Goal: Transaction & Acquisition: Purchase product/service

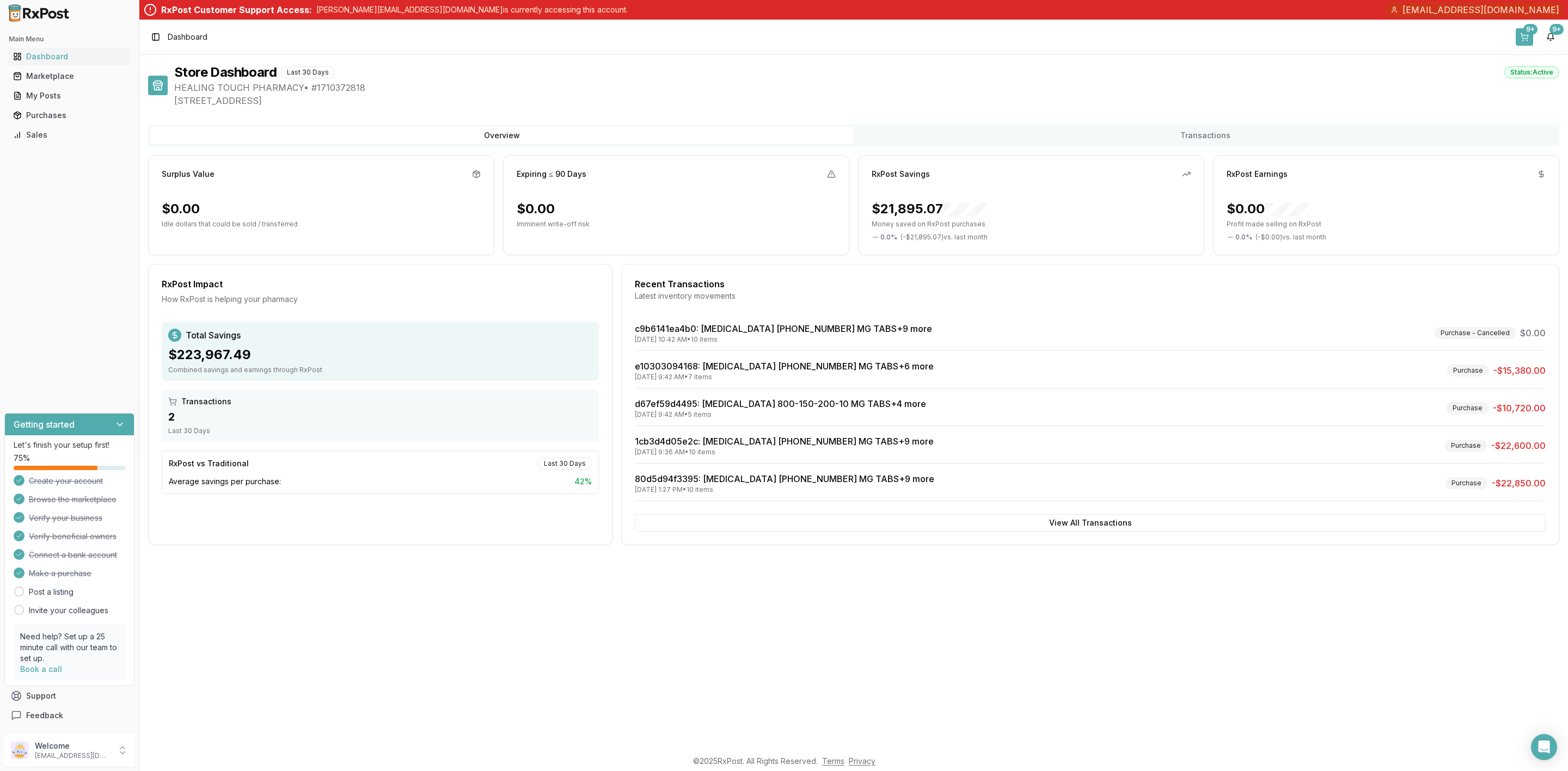
click at [1529, 37] on button "9+" at bounding box center [1524, 37] width 18 height 18
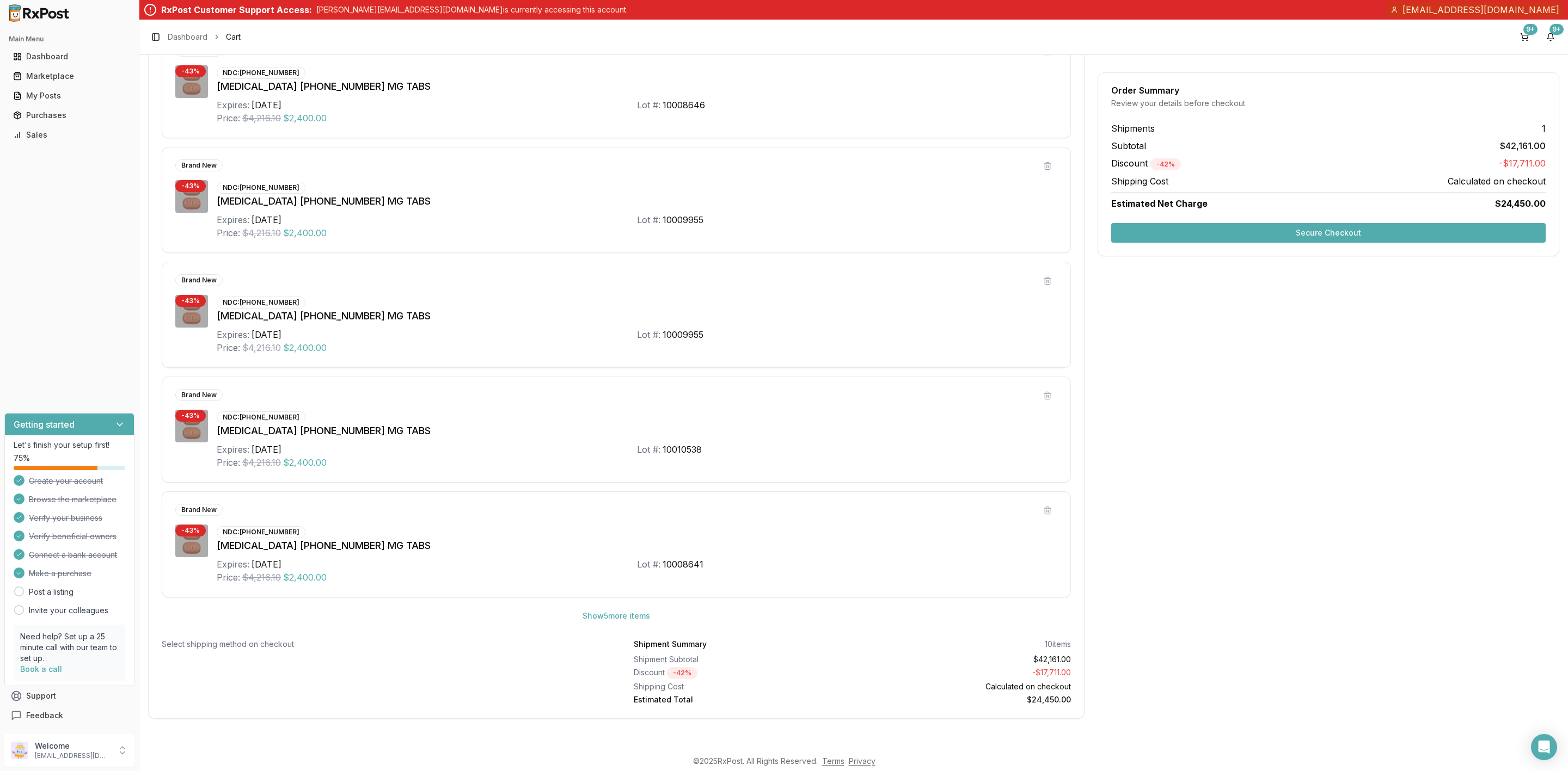
scroll to position [281, 0]
click at [629, 622] on button "Show 5 more item s" at bounding box center [617, 616] width 85 height 19
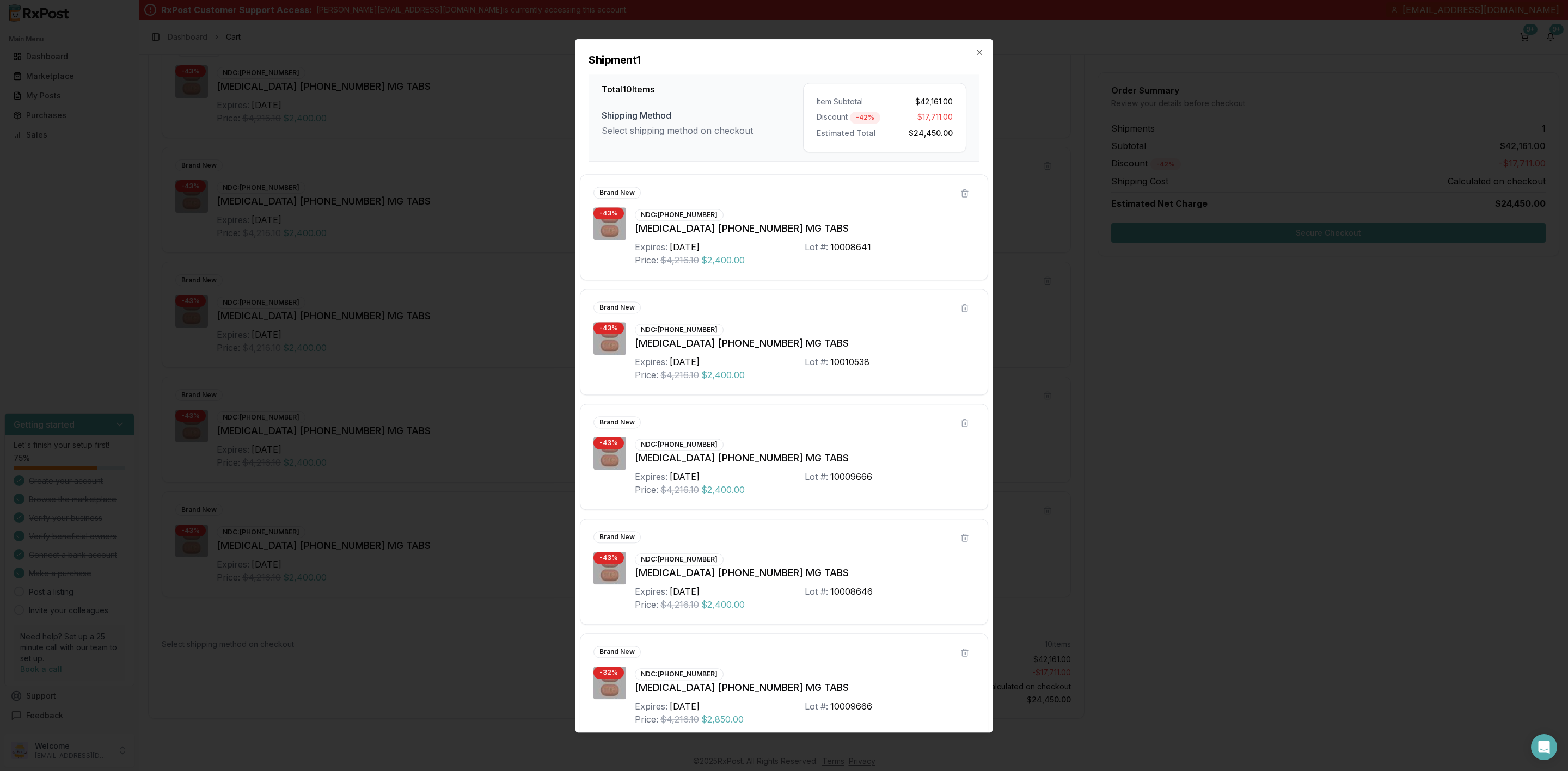
scroll to position [593, 0]
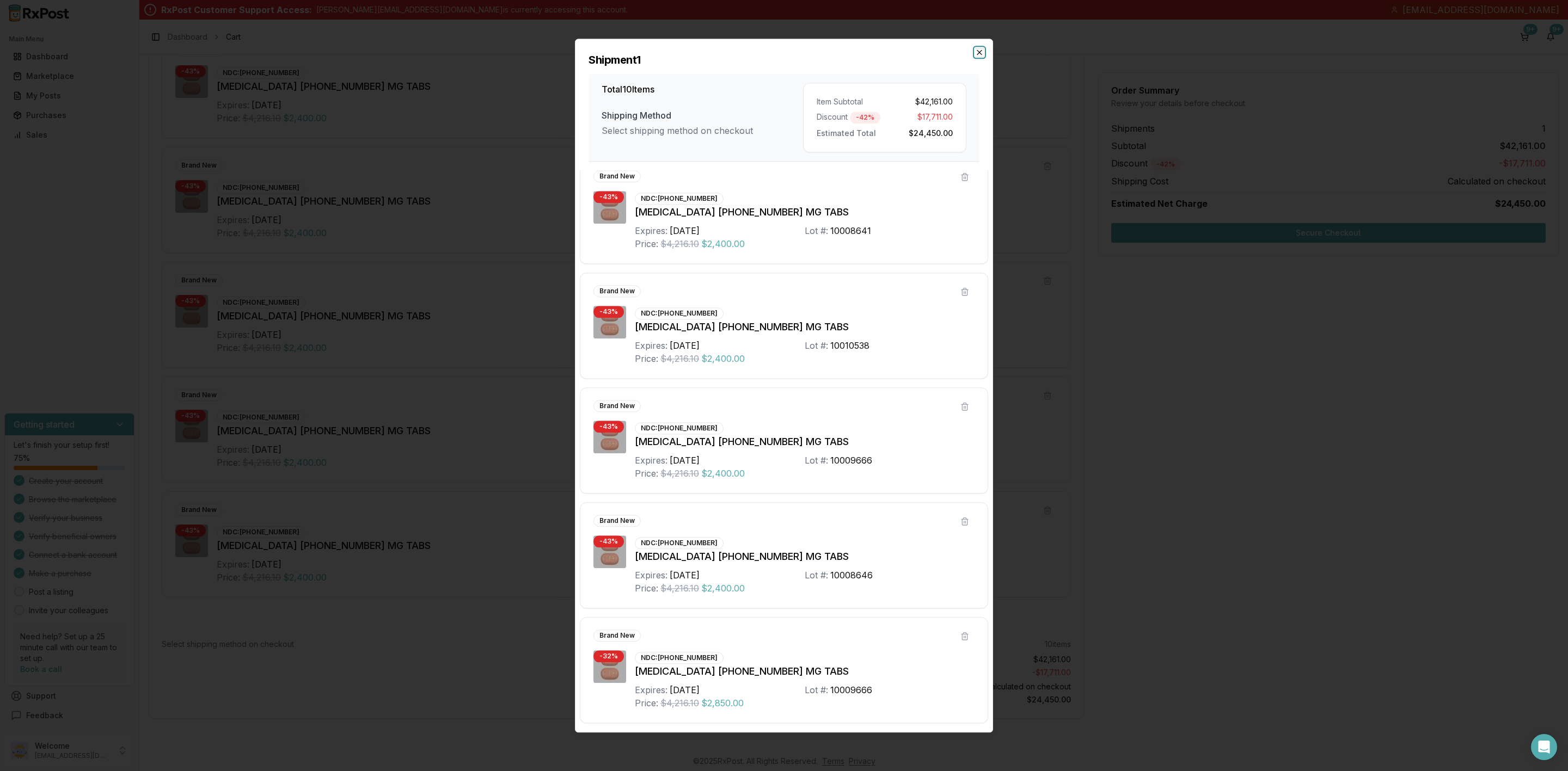
click at [981, 48] on icon "button" at bounding box center [979, 52] width 9 height 9
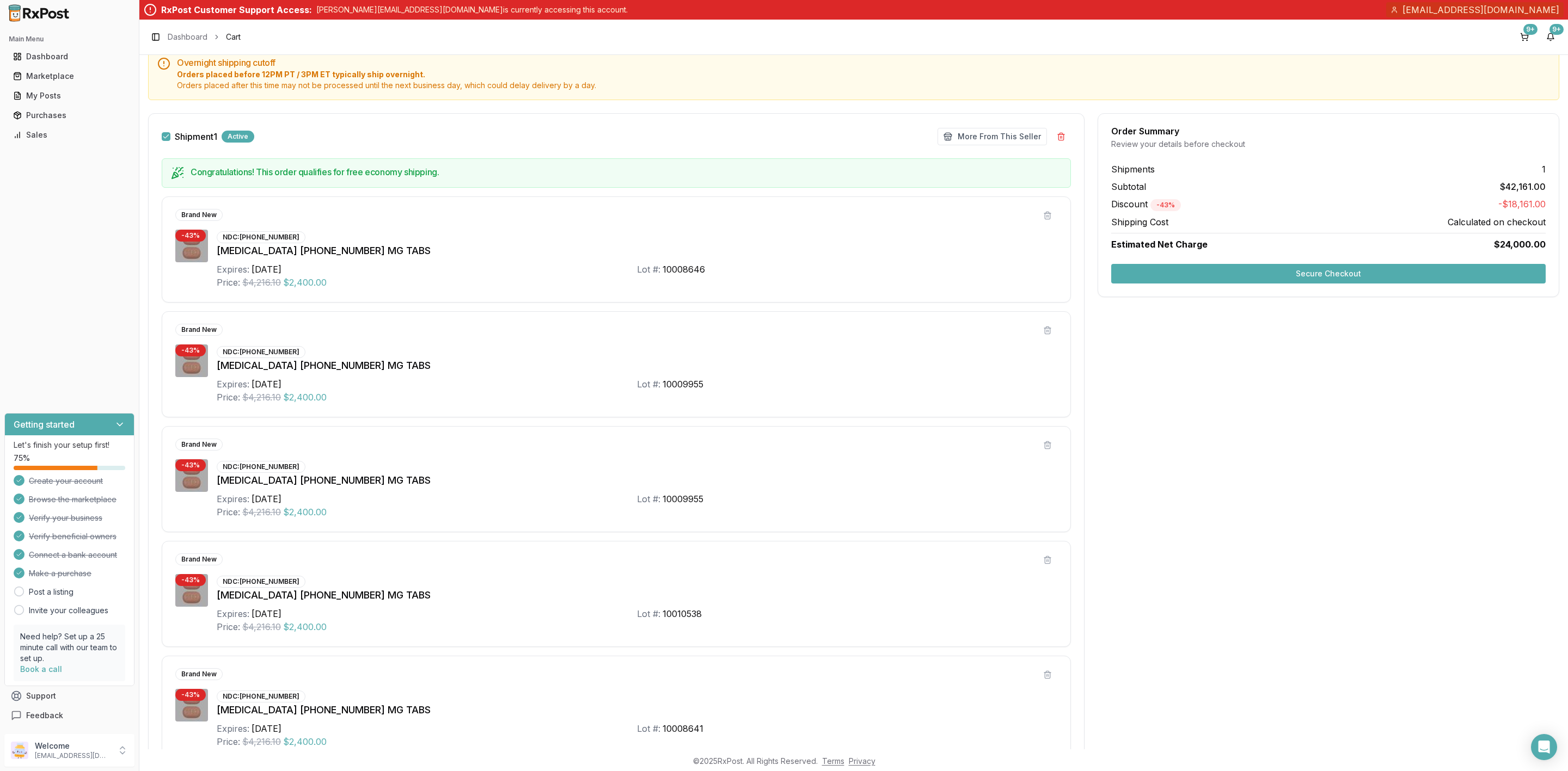
scroll to position [281, 0]
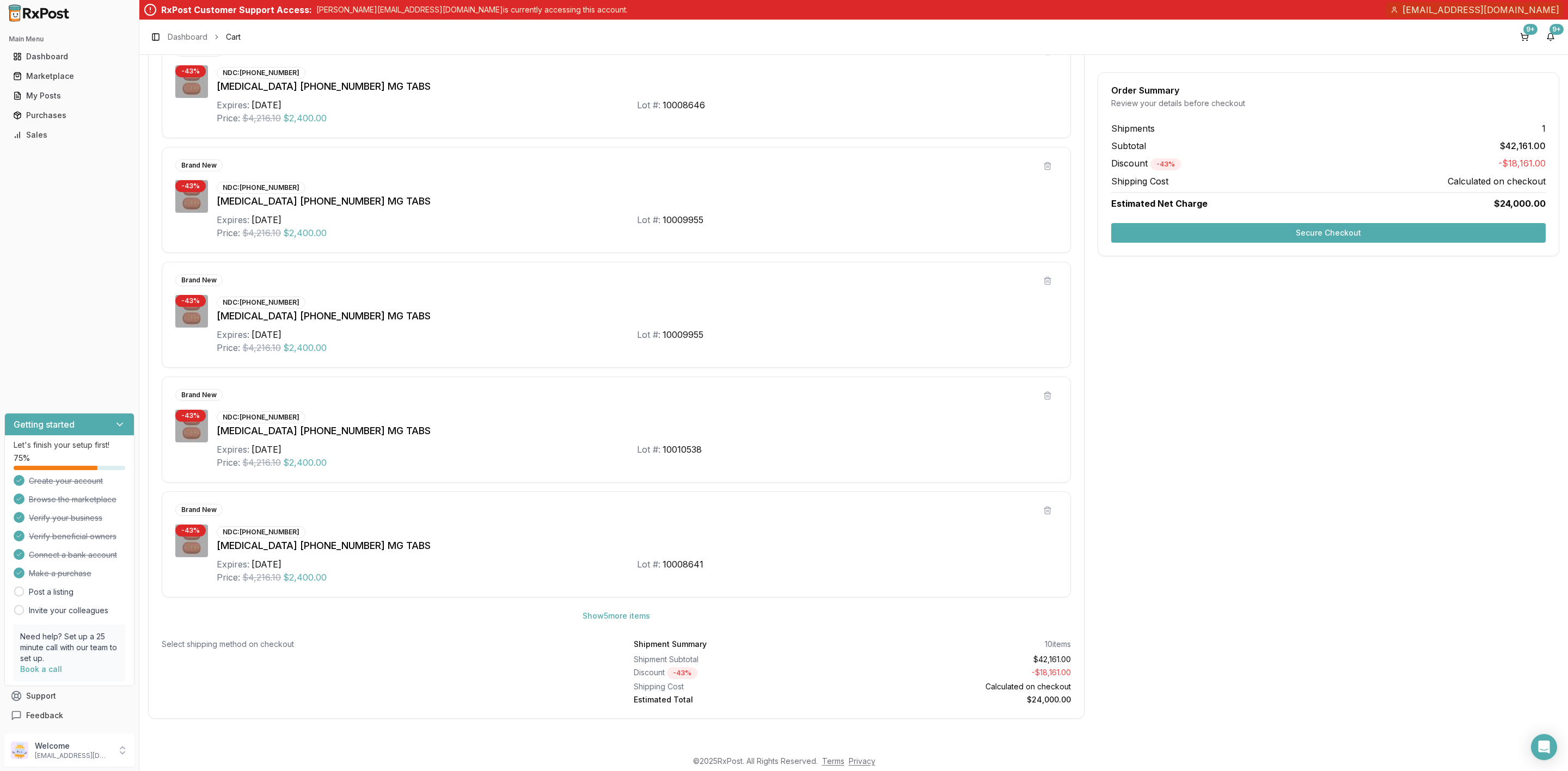
click at [1312, 226] on button "Secure Checkout" at bounding box center [1329, 233] width 435 height 19
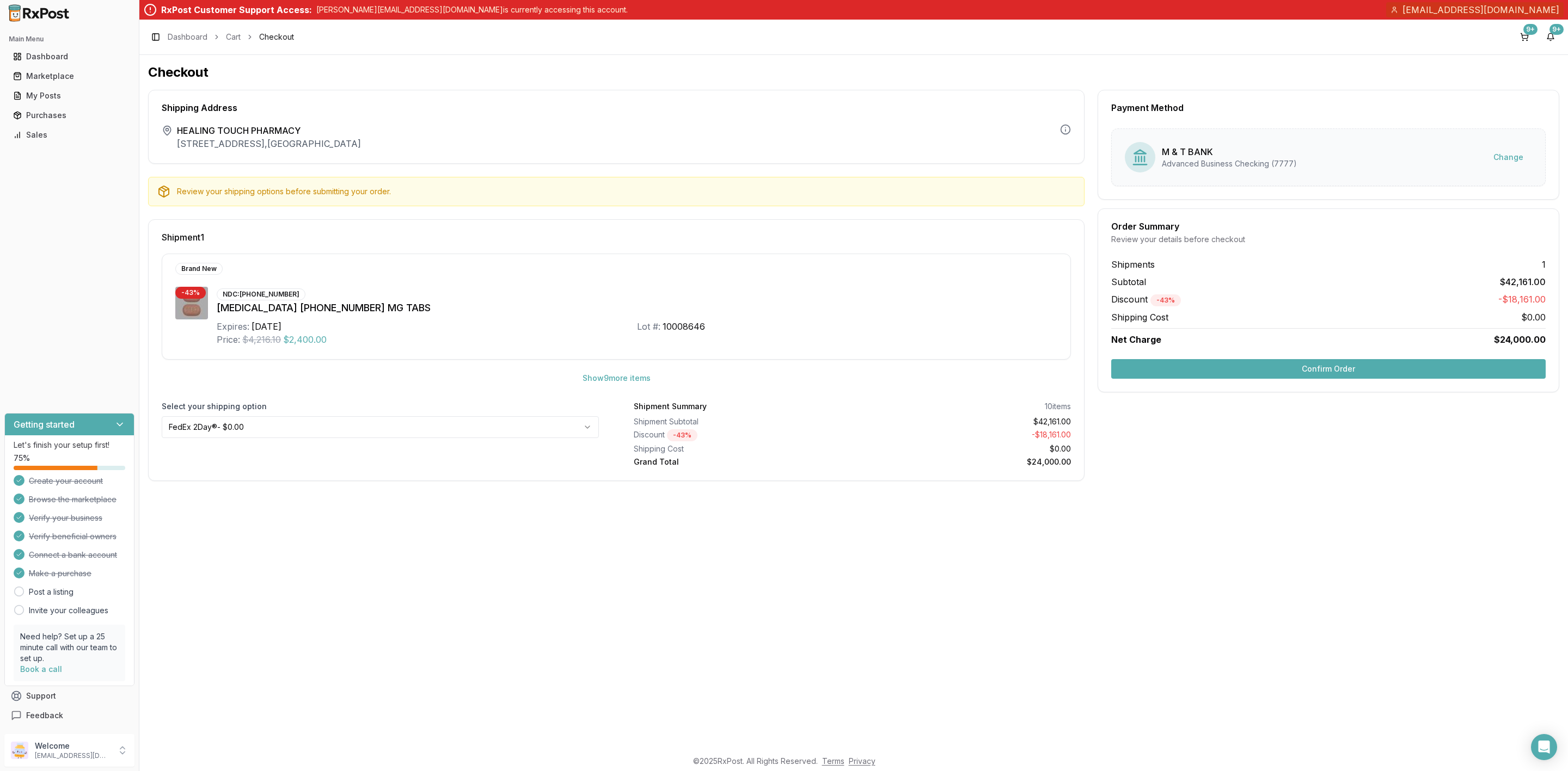
click at [502, 425] on html "Main Menu Dashboard Marketplace My Posts Purchases Sales Getting started Let's …" at bounding box center [784, 385] width 1568 height 771
click at [1274, 377] on button "Confirm Order" at bounding box center [1329, 369] width 435 height 19
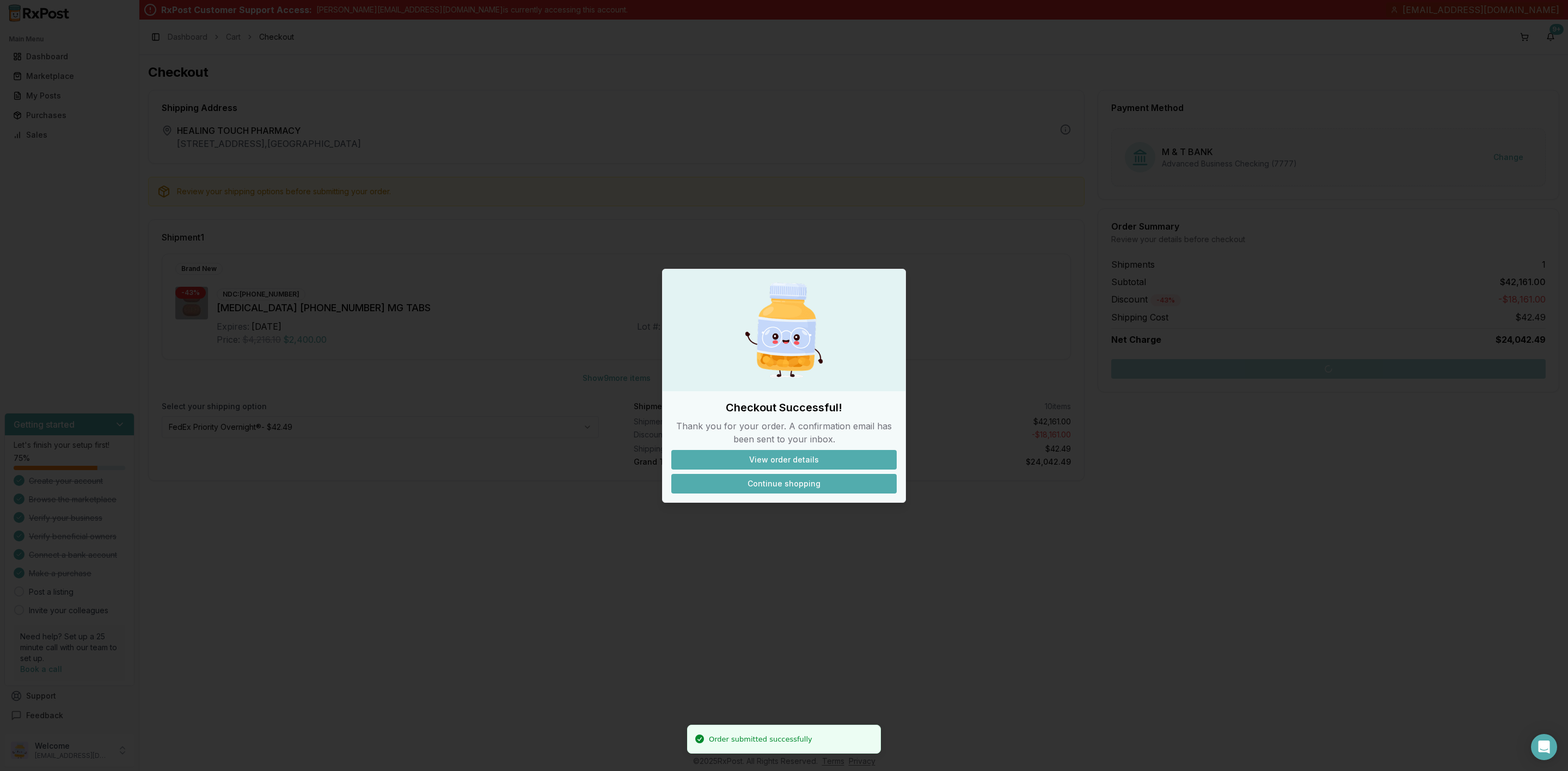
click at [792, 482] on button "Continue shopping" at bounding box center [784, 484] width 225 height 19
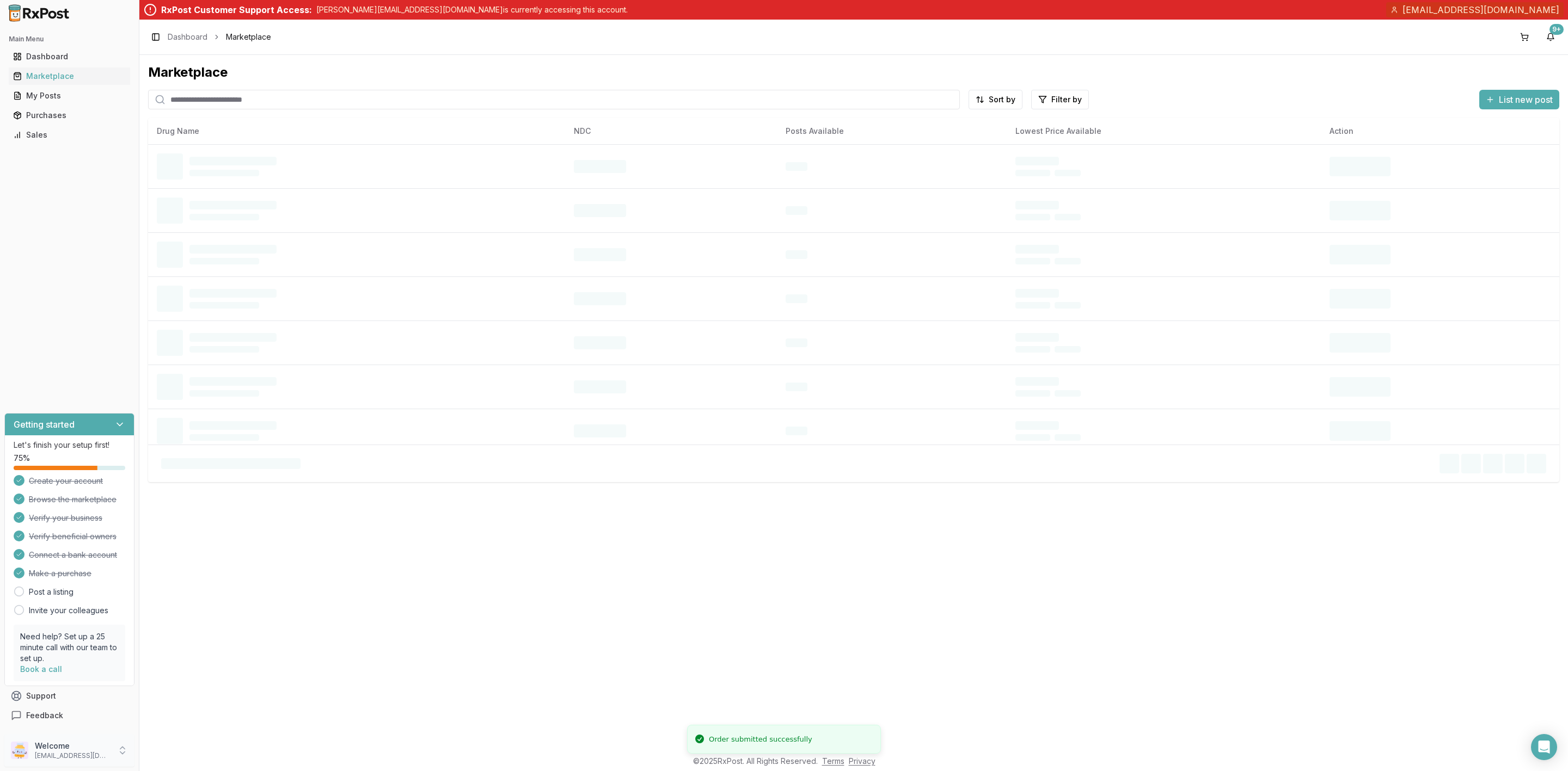
click at [57, 748] on p "Welcome" at bounding box center [72, 746] width 75 height 11
click at [188, 750] on span "Sign Out" at bounding box center [198, 753] width 103 height 11
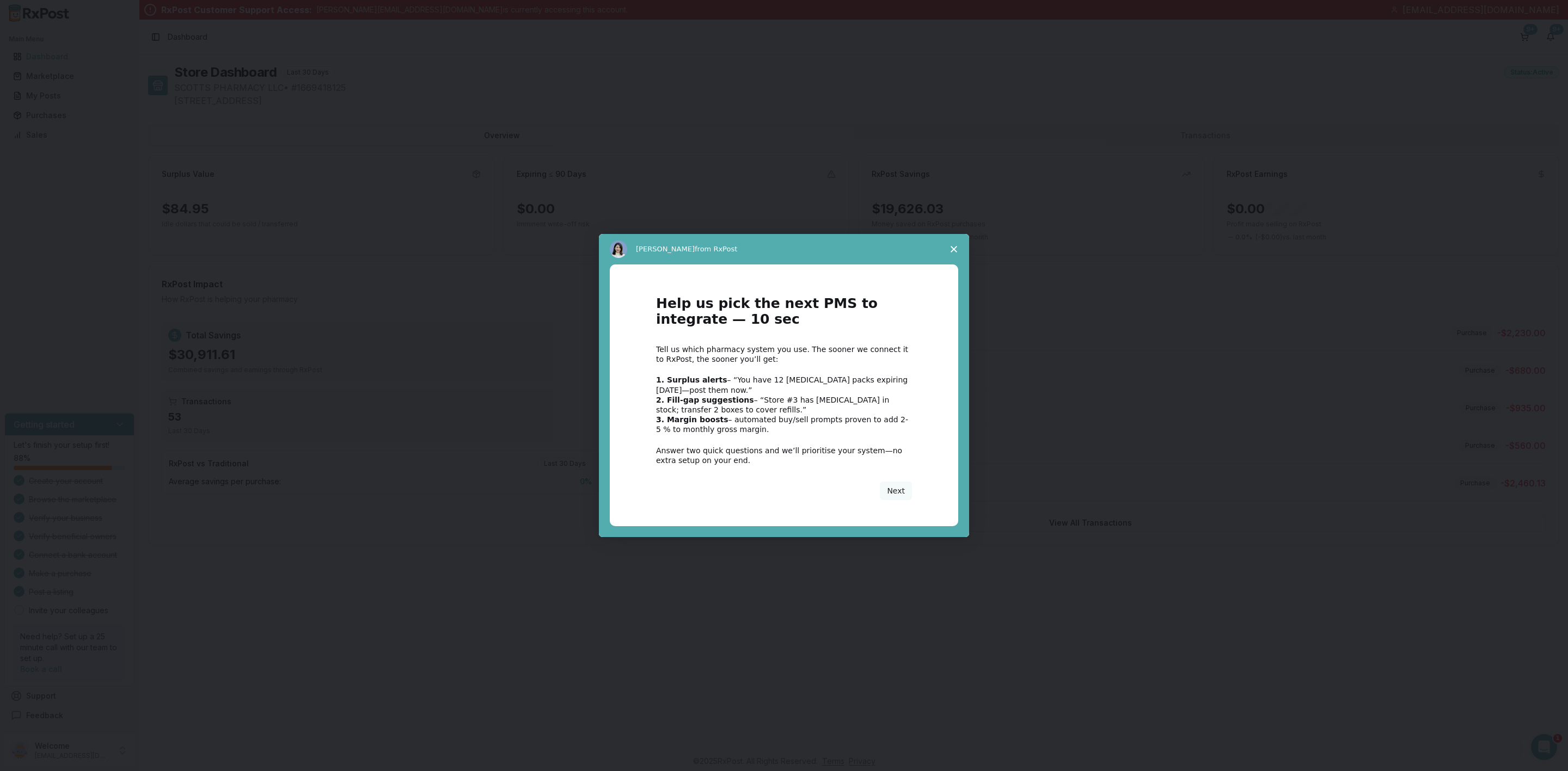
click at [957, 242] on span "Close survey" at bounding box center [954, 249] width 30 height 30
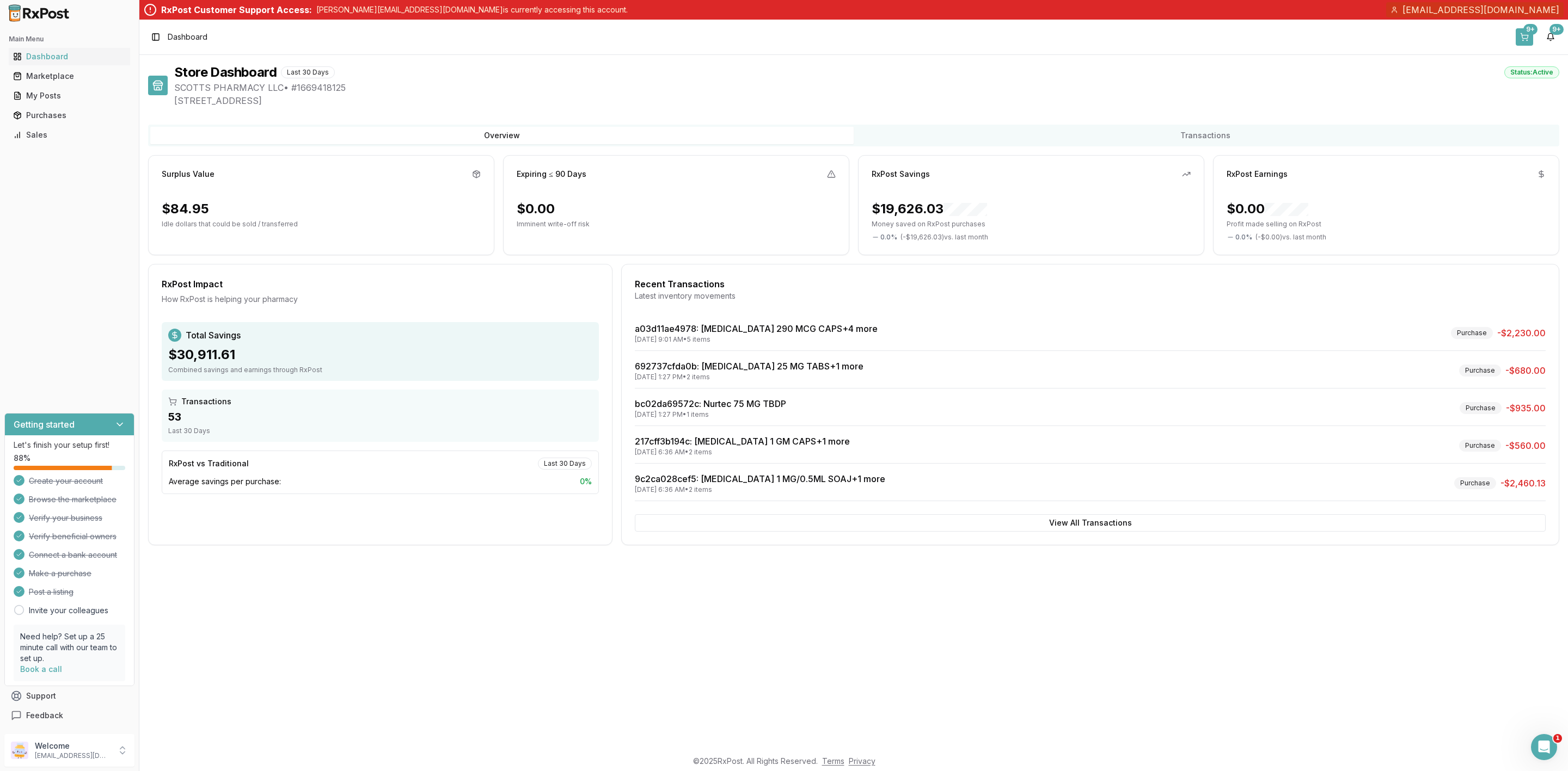
click at [1529, 32] on div "9+" at bounding box center [1530, 29] width 14 height 11
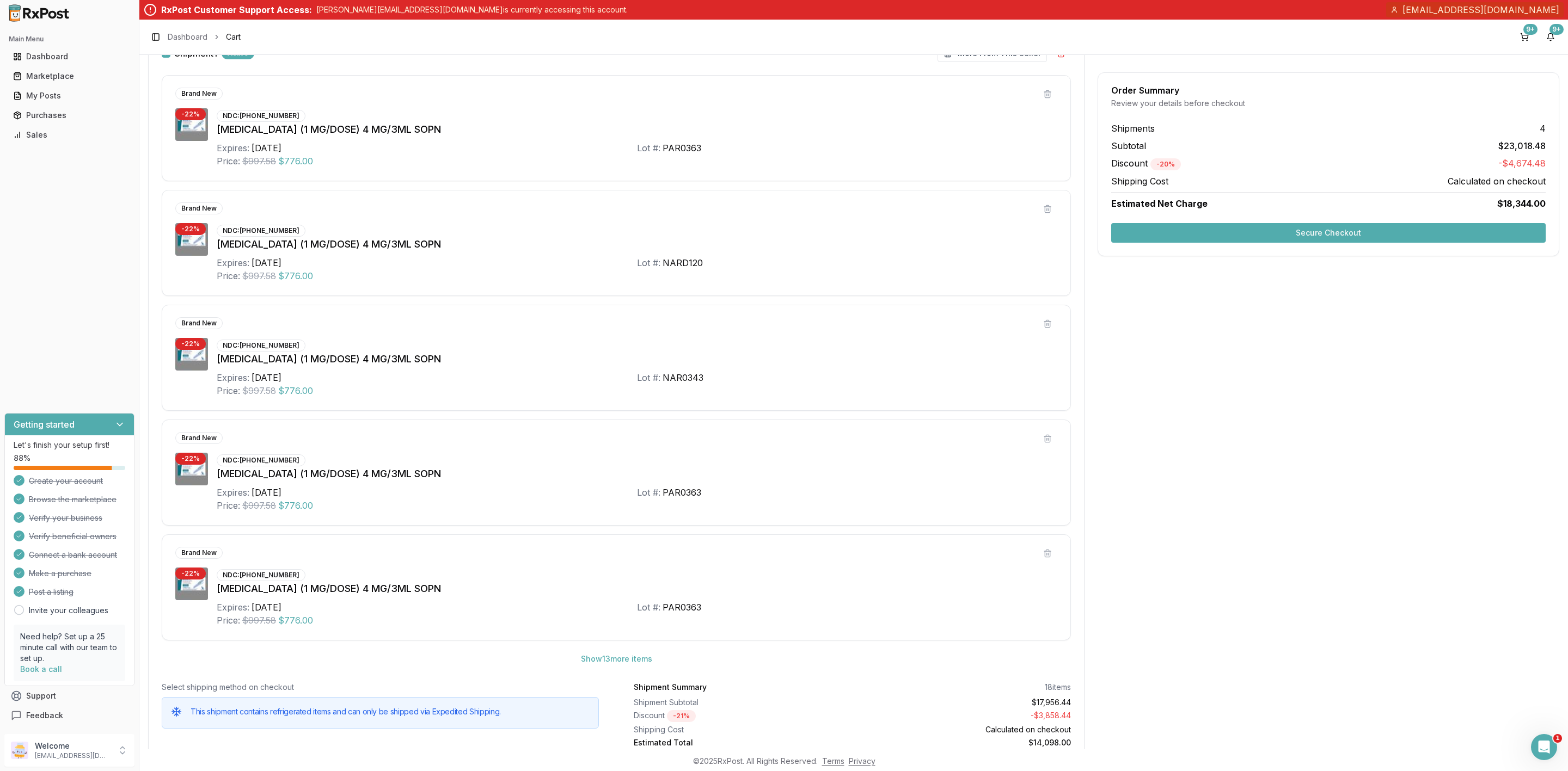
scroll to position [327, 0]
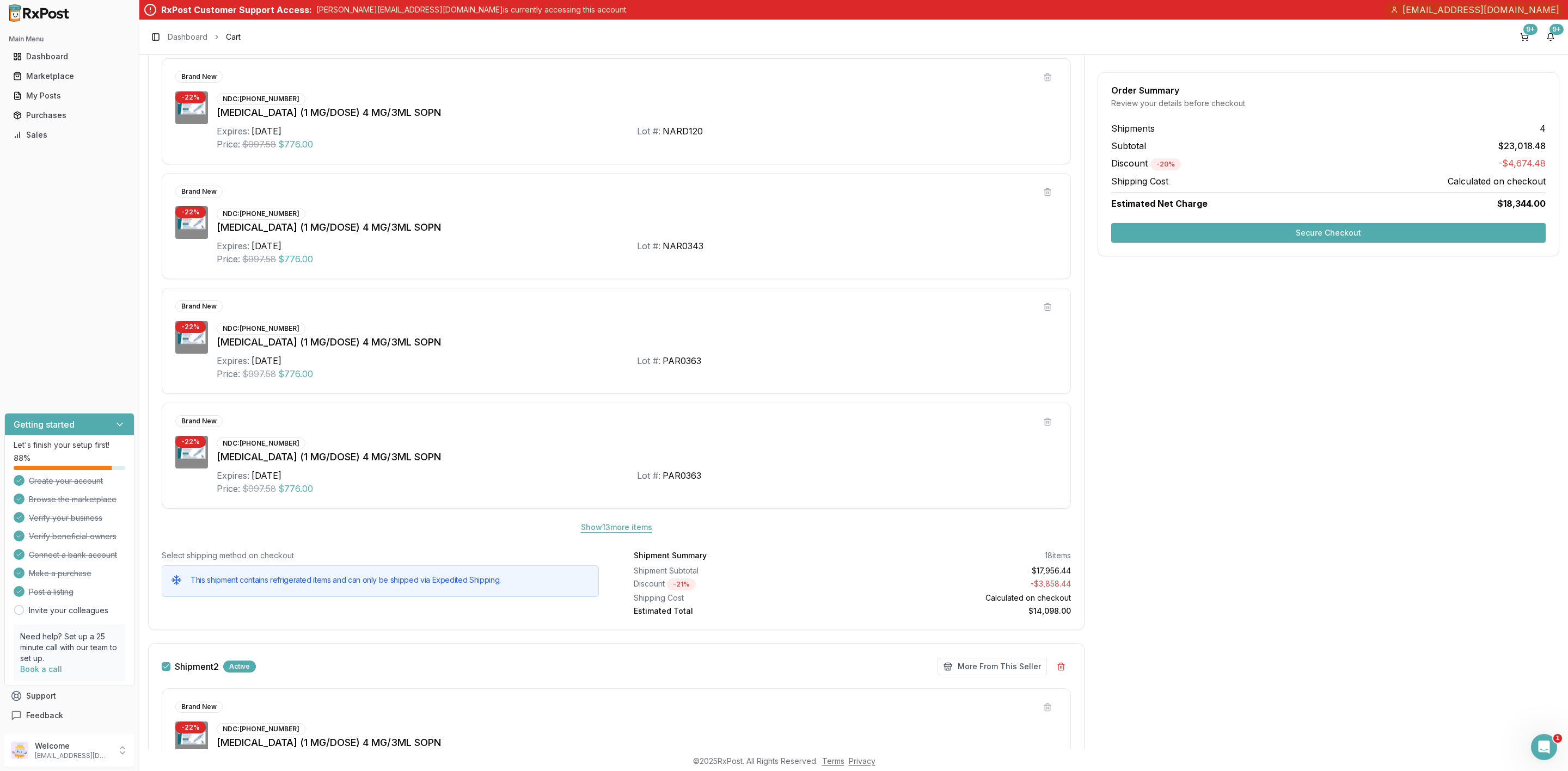
click at [603, 531] on button "Show 13 more item s" at bounding box center [617, 528] width 89 height 19
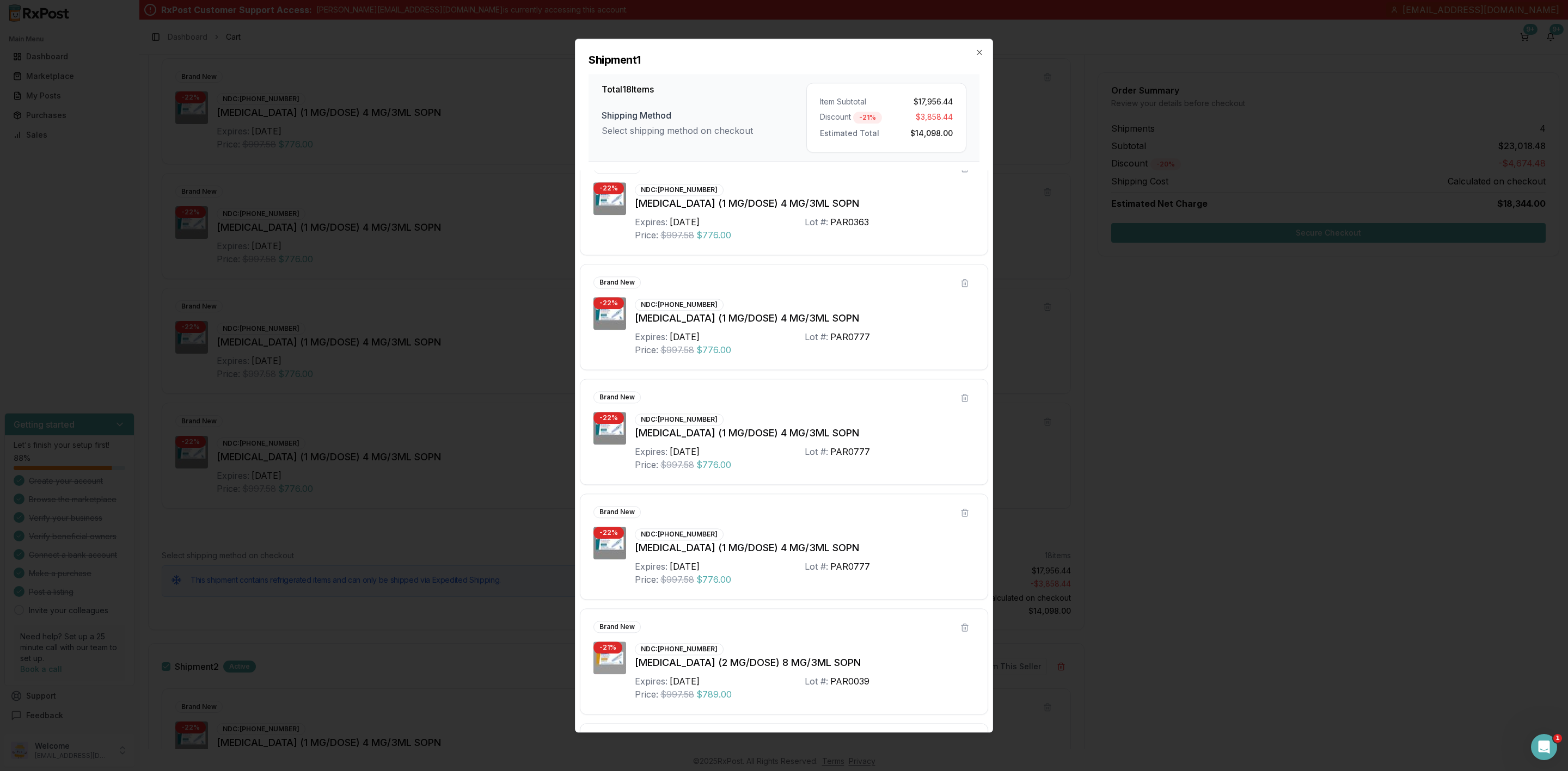
scroll to position [490, 0]
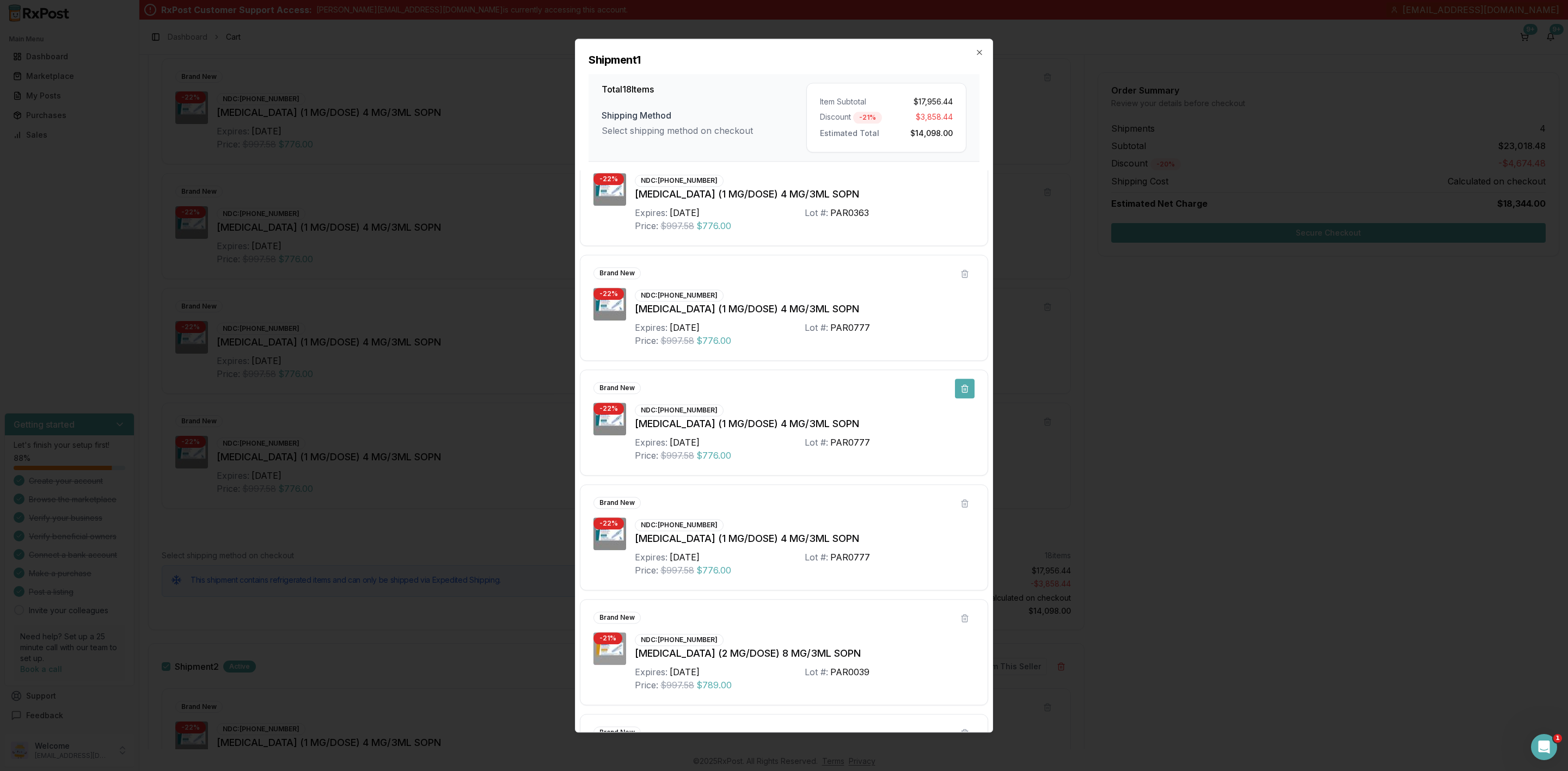
click at [964, 392] on button at bounding box center [965, 389] width 19 height 19
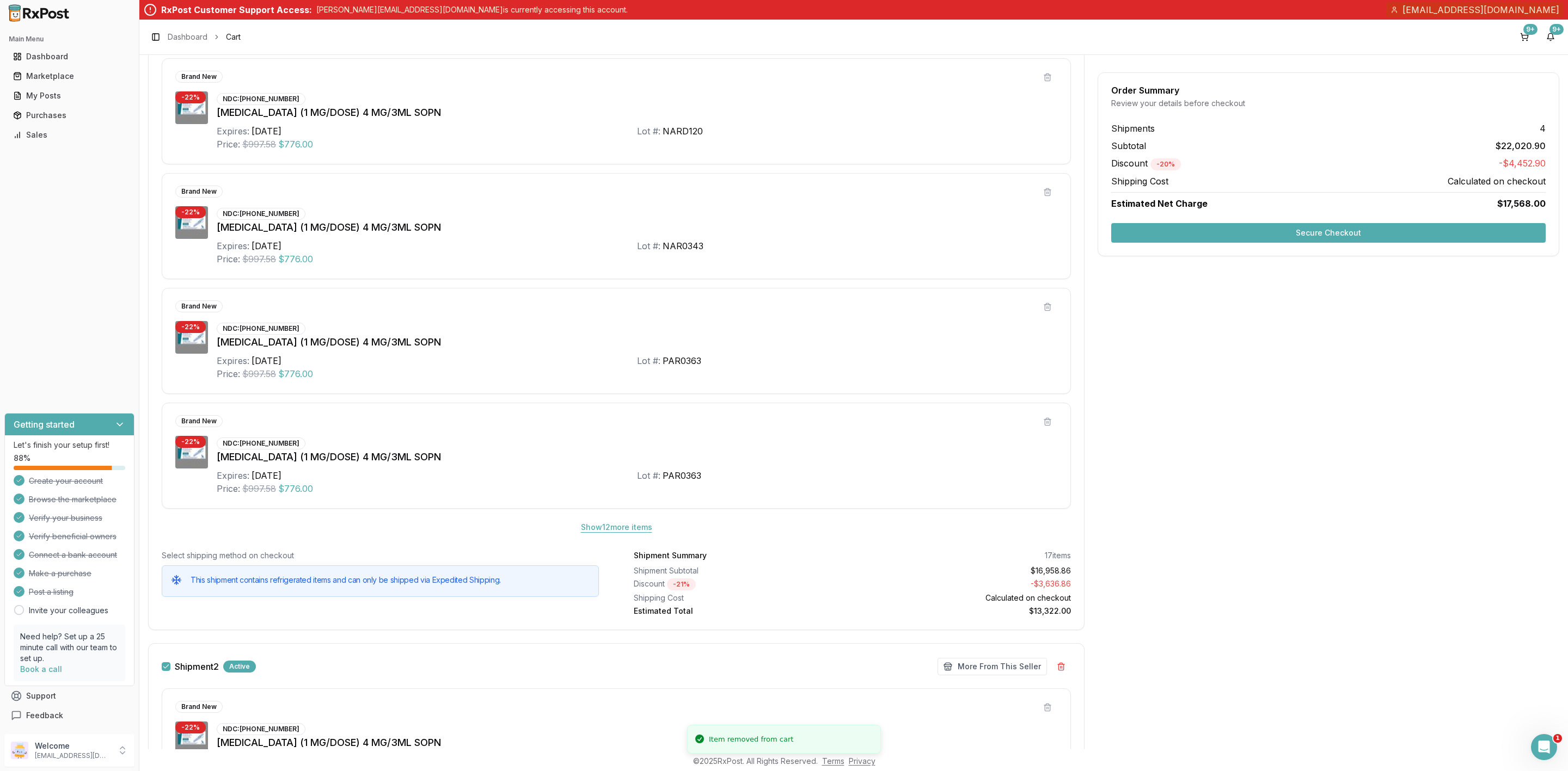
click at [614, 529] on button "Show 12 more item s" at bounding box center [617, 528] width 89 height 19
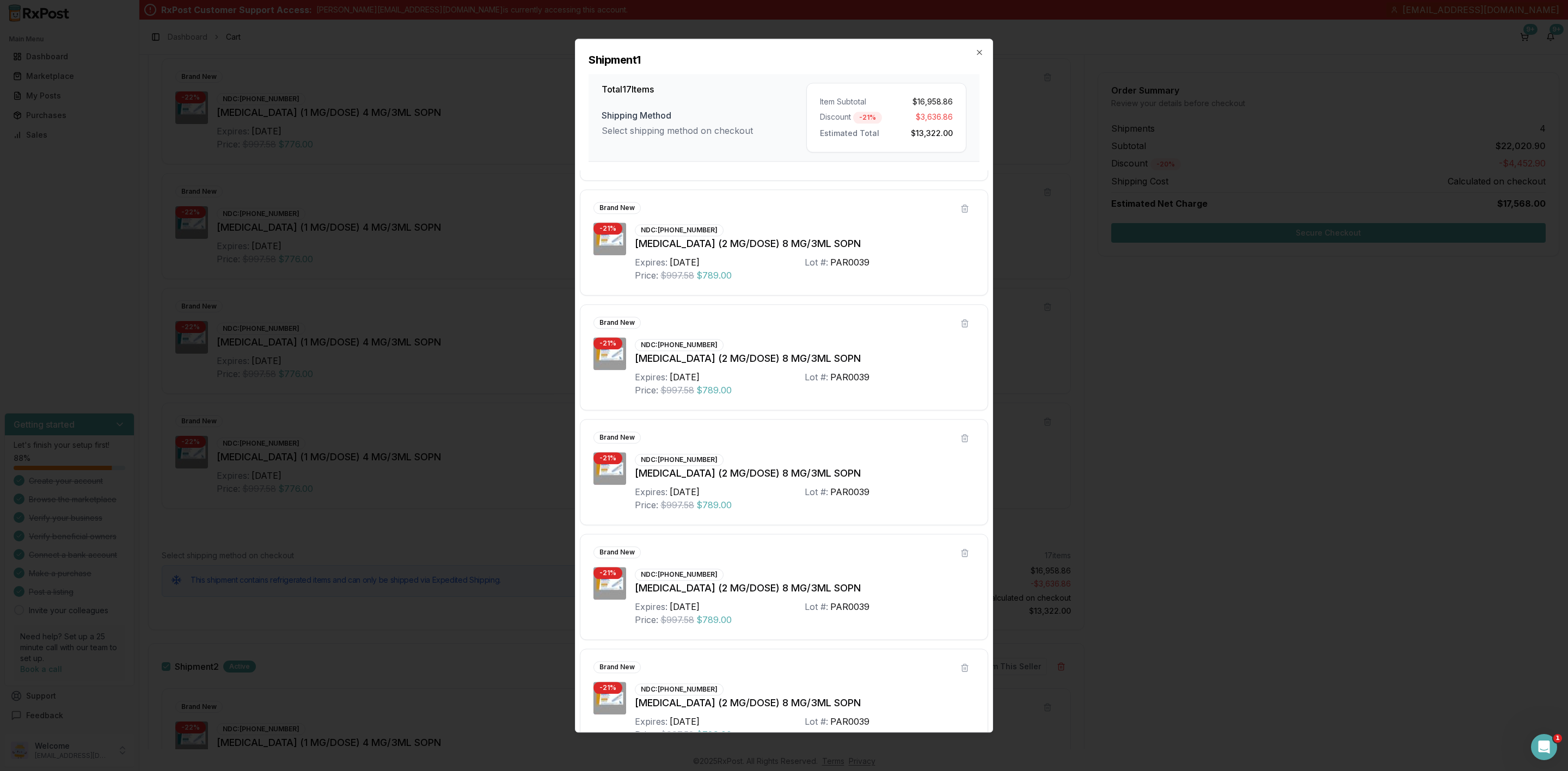
scroll to position [1401, 0]
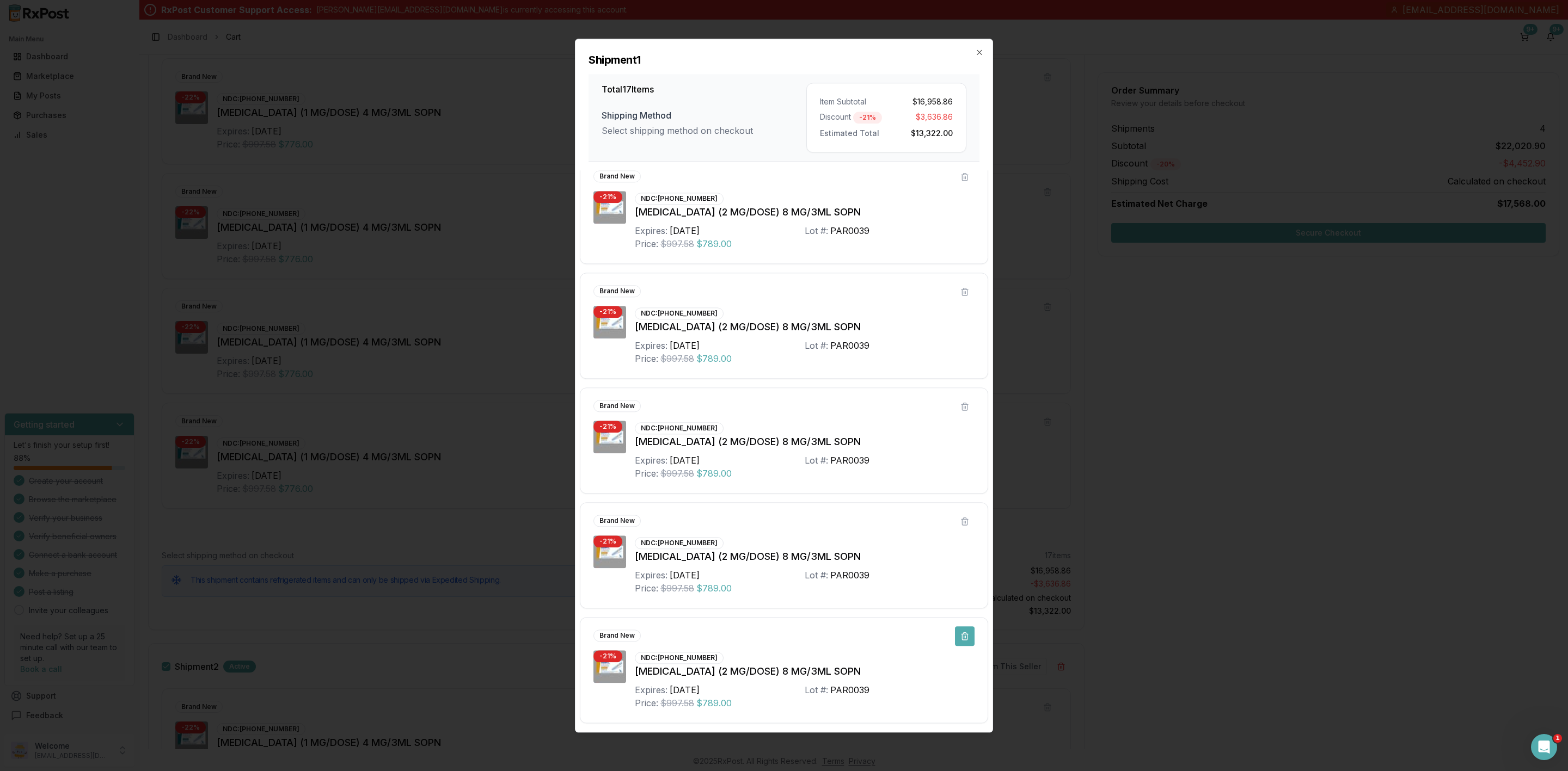
click at [959, 639] on button at bounding box center [965, 637] width 19 height 19
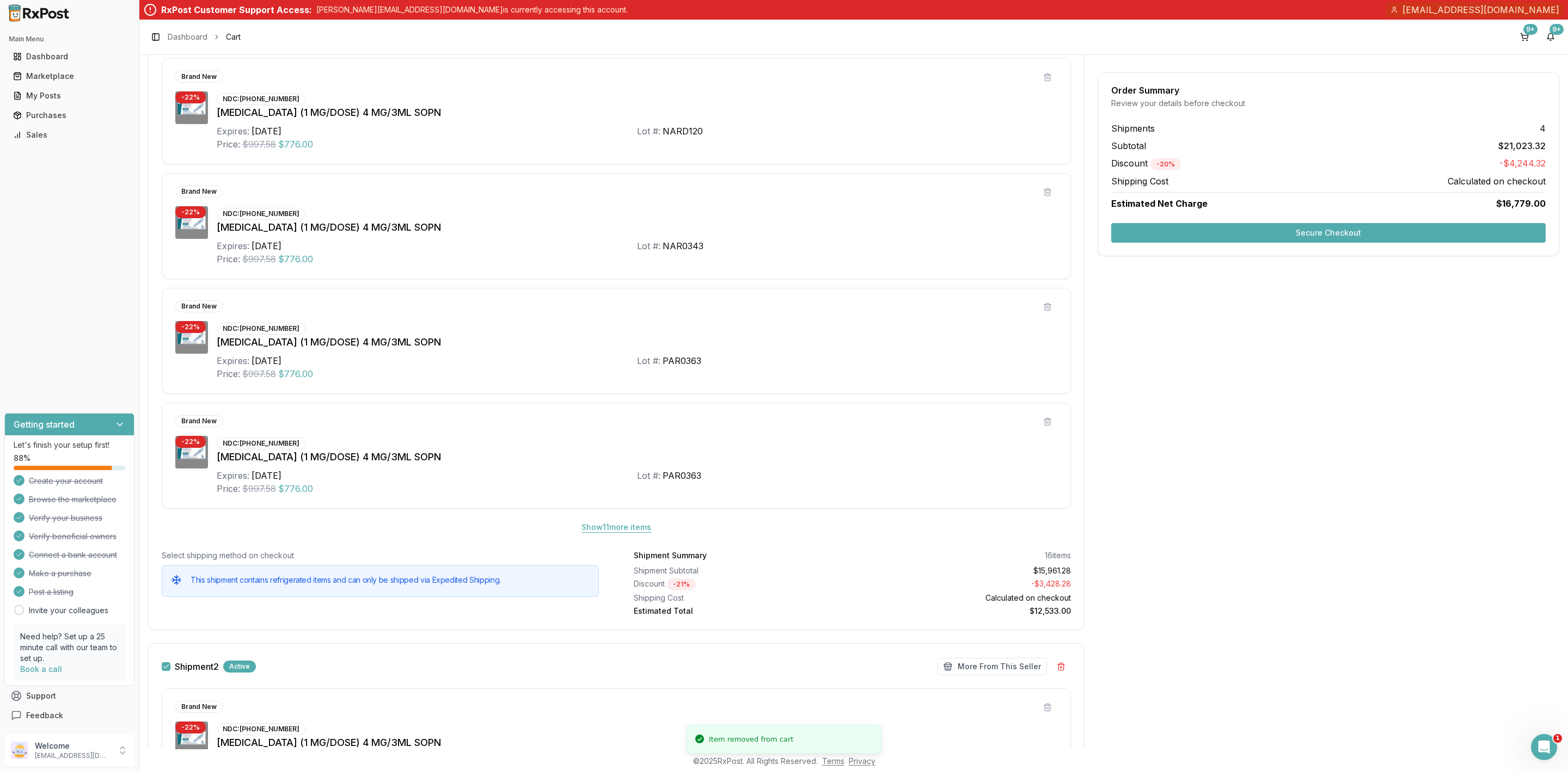
click at [615, 536] on button "Show 11 more item s" at bounding box center [616, 528] width 87 height 19
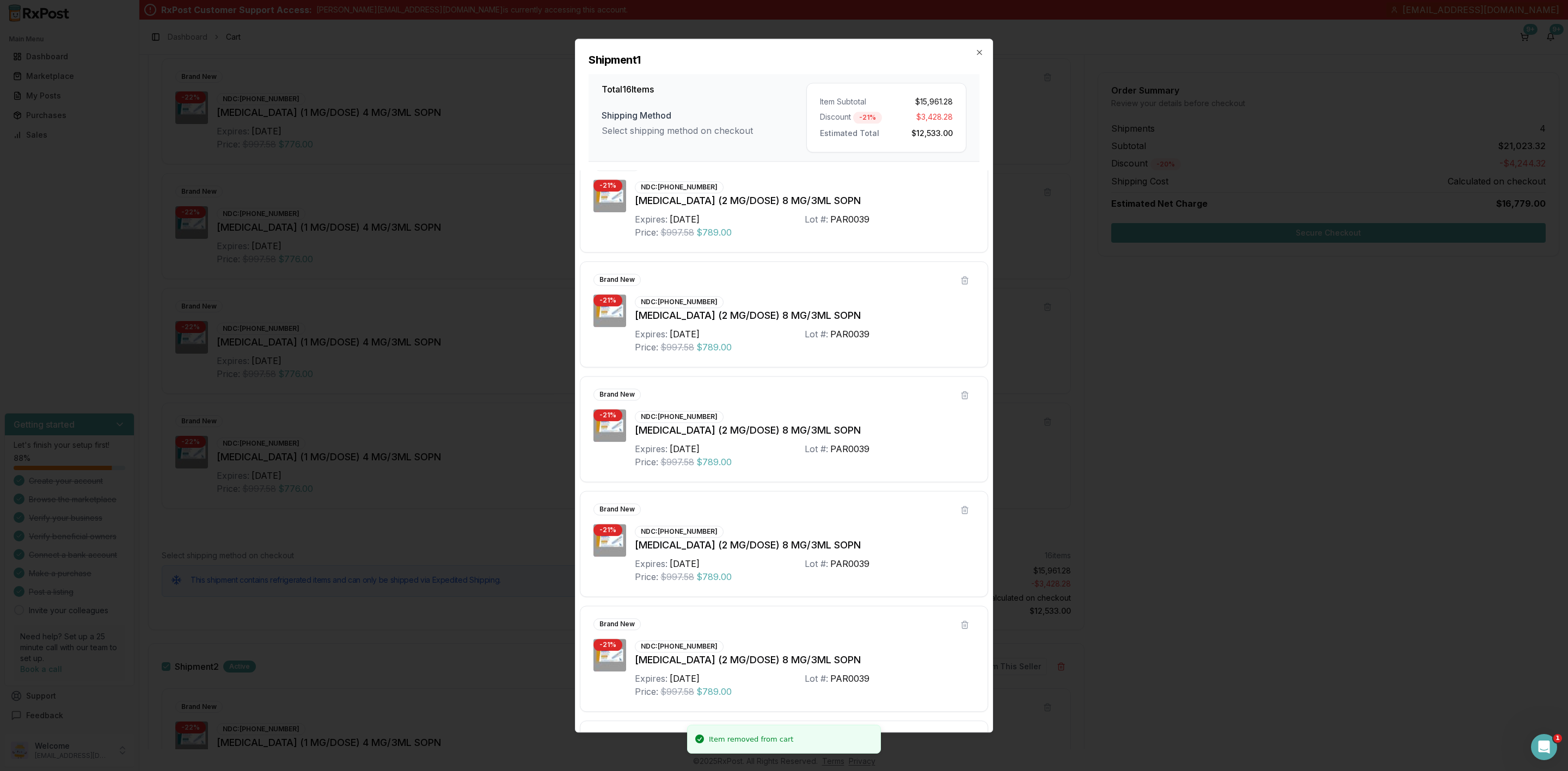
scroll to position [1286, 0]
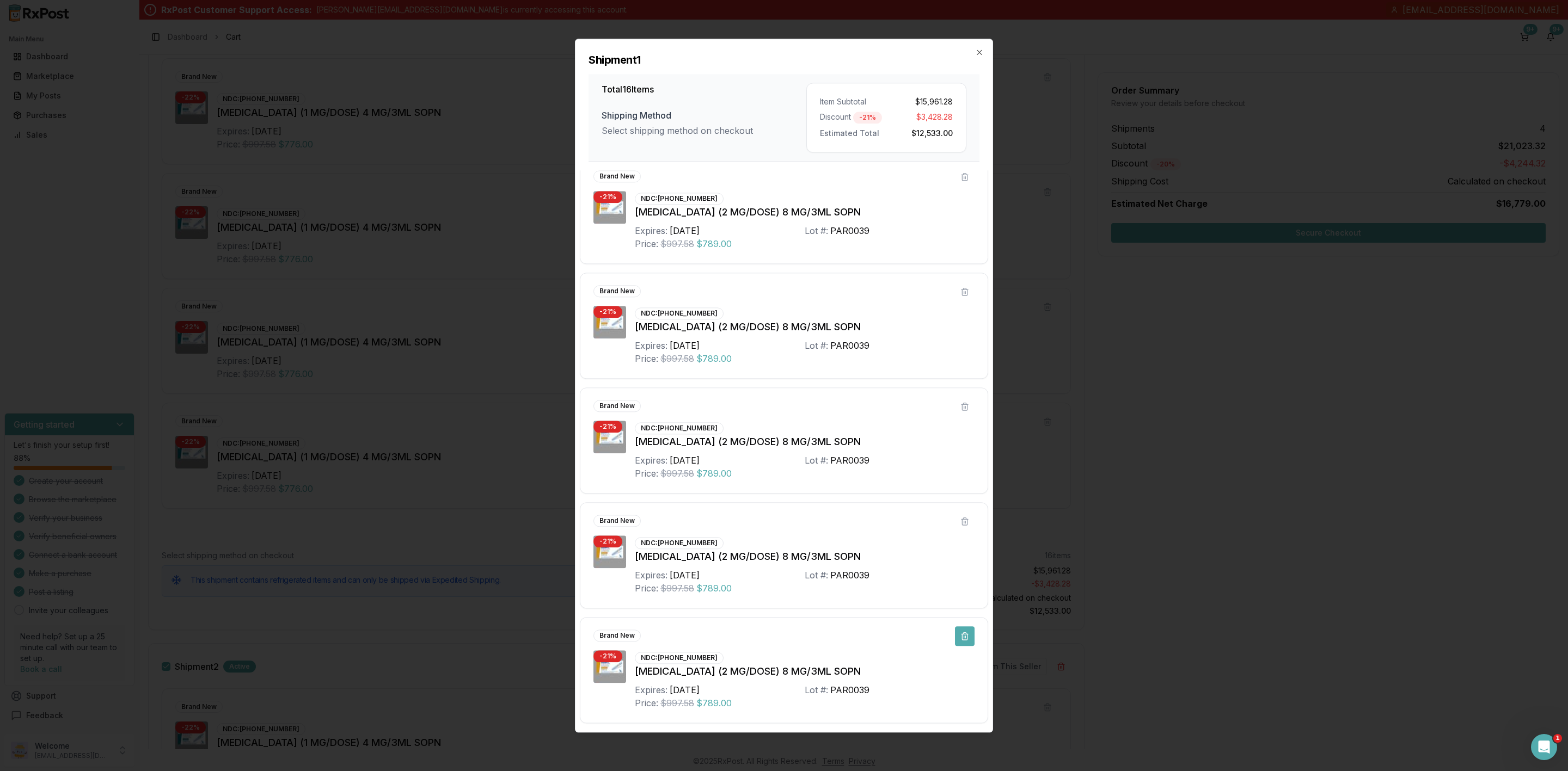
click at [956, 643] on button at bounding box center [965, 637] width 19 height 19
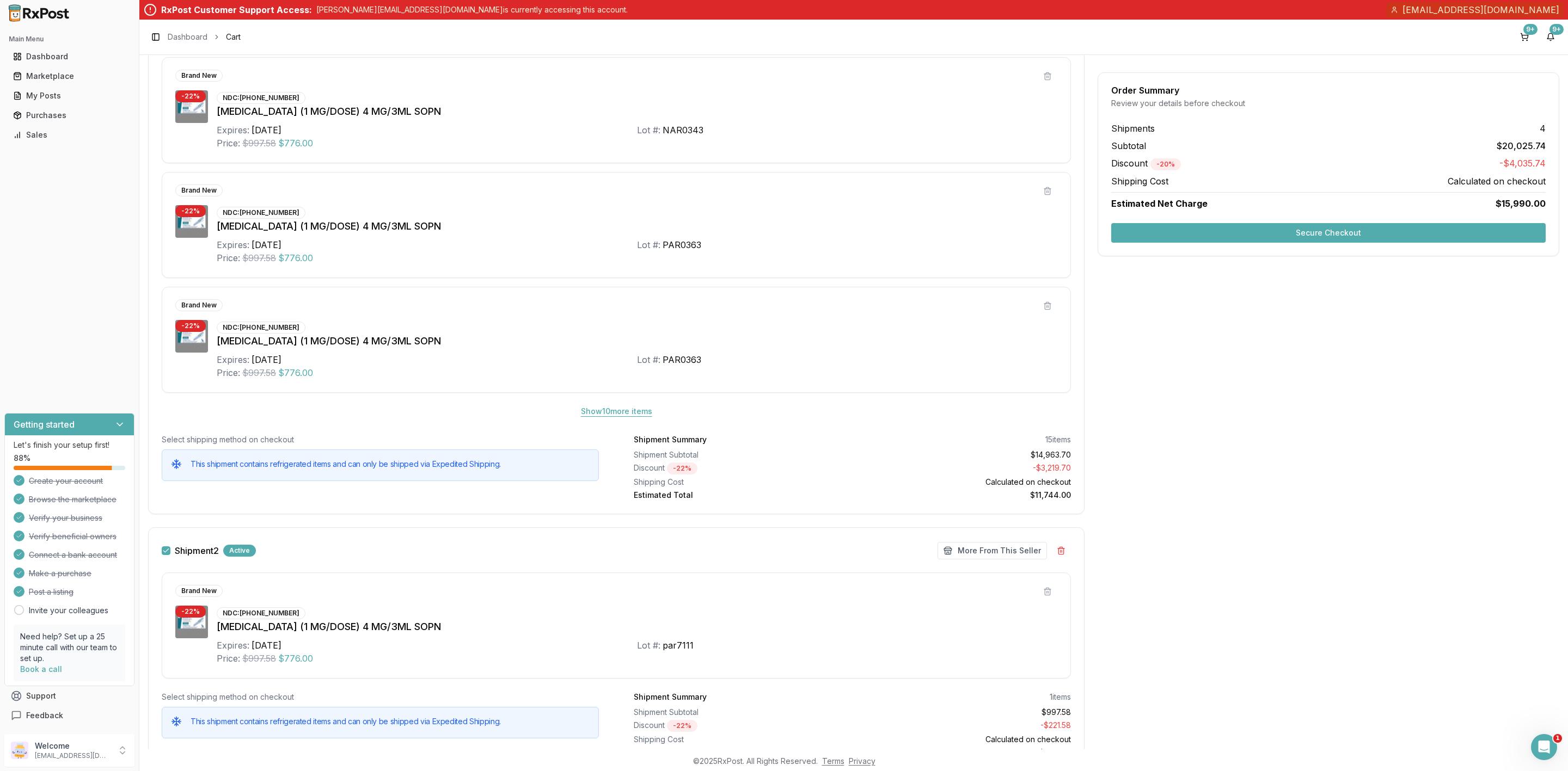
scroll to position [490, 0]
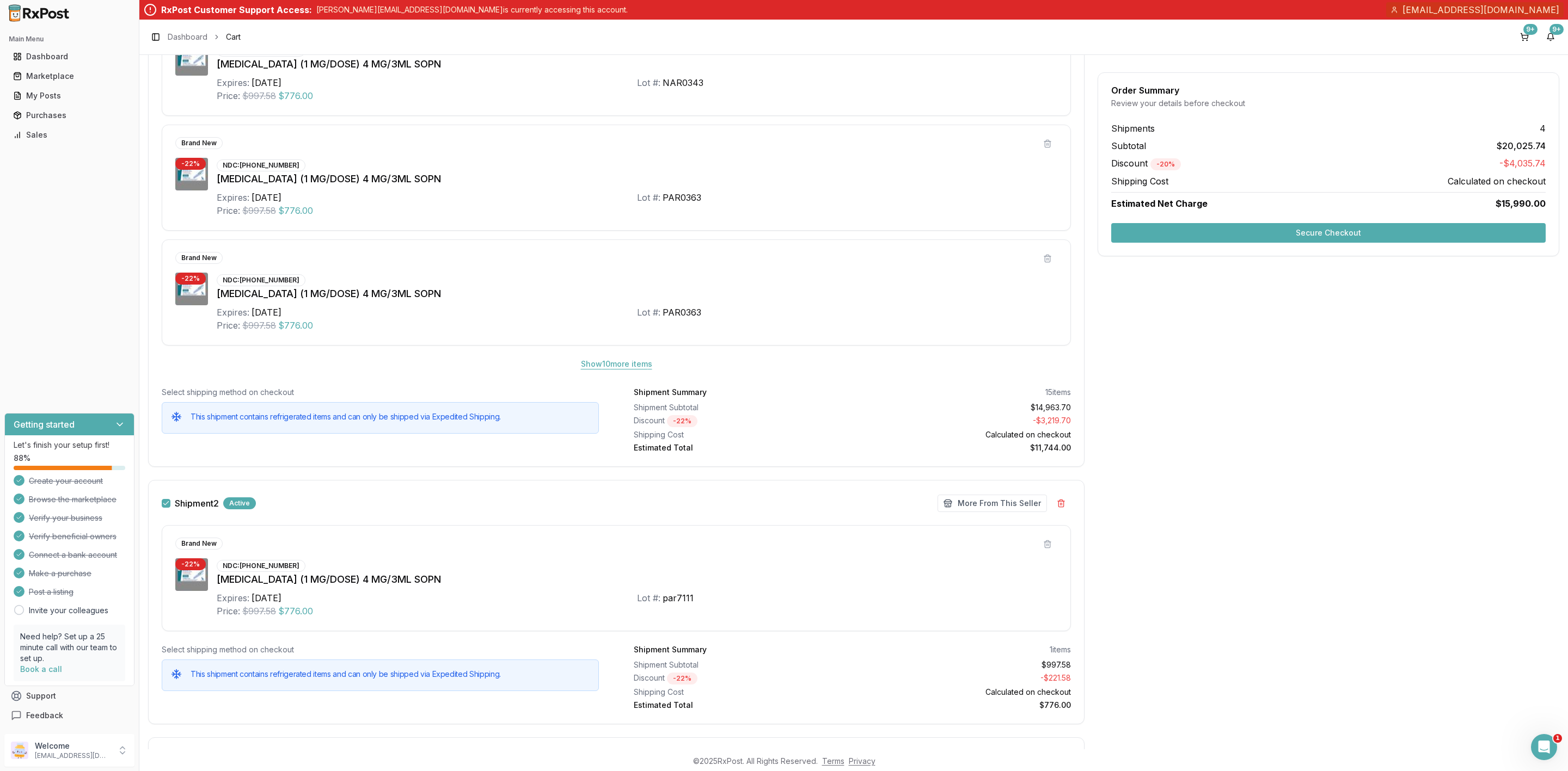
click at [617, 368] on button "Show 10 more item s" at bounding box center [617, 364] width 89 height 19
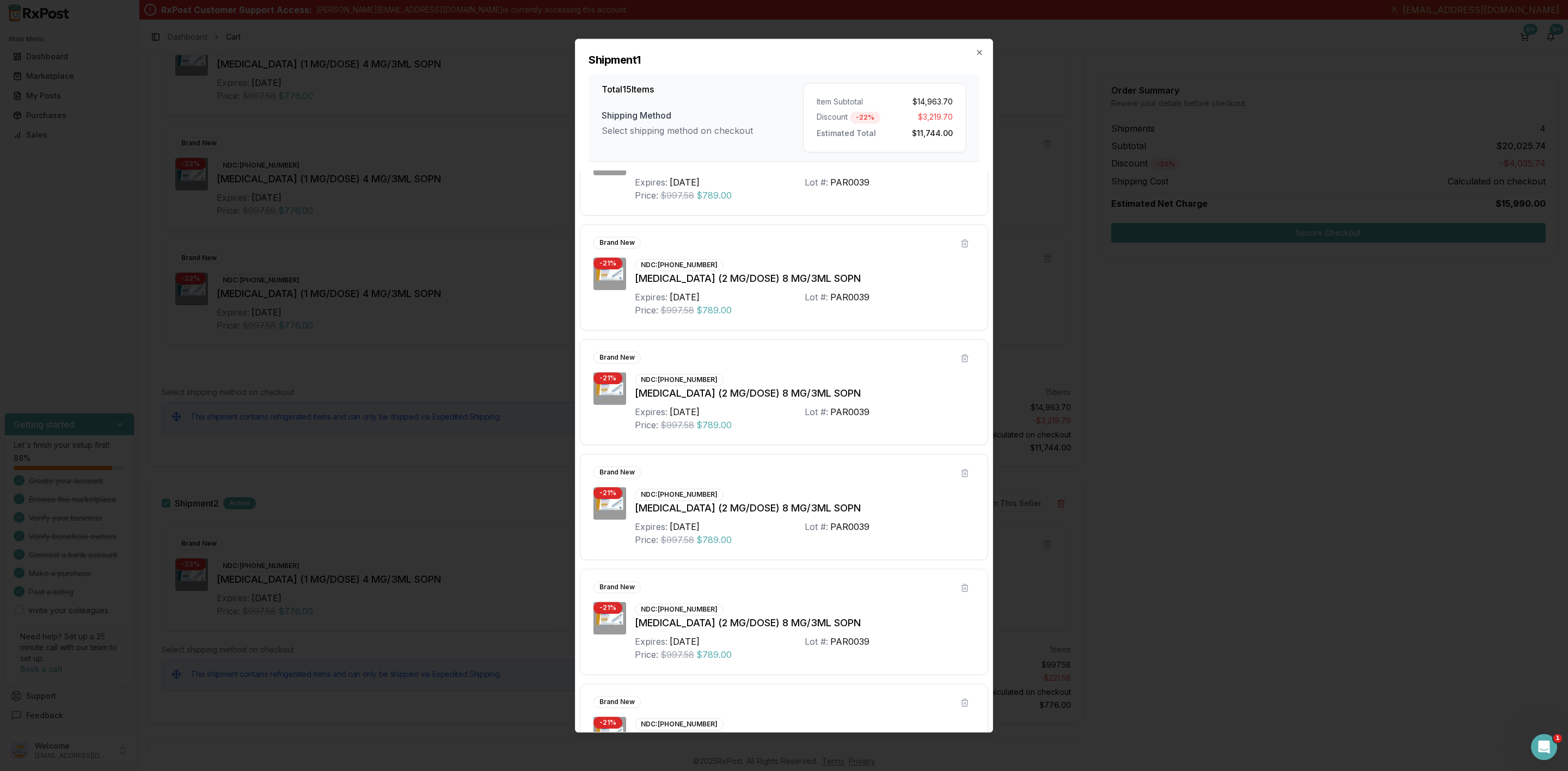
scroll to position [1171, 0]
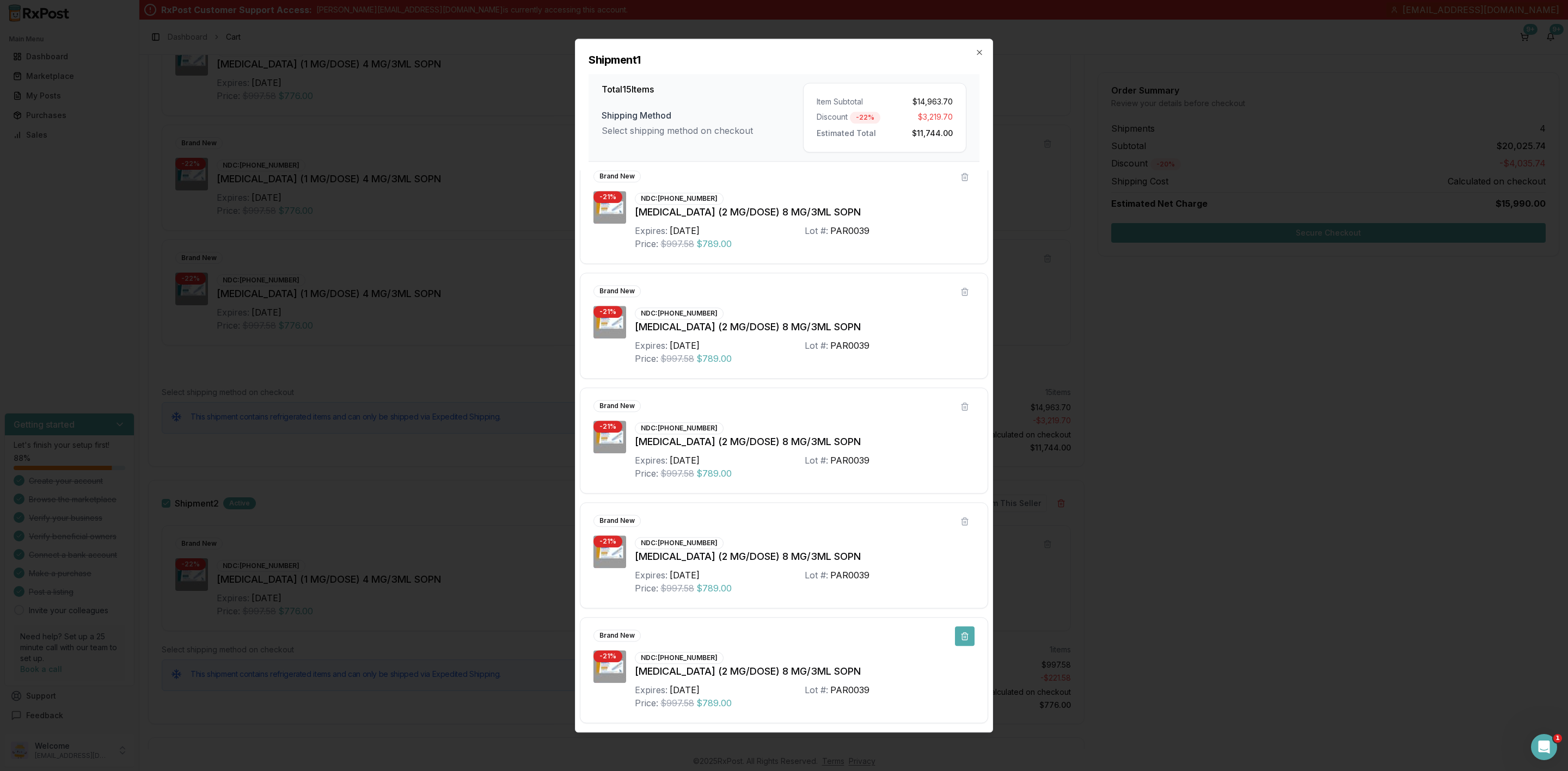
click at [962, 637] on button at bounding box center [965, 637] width 19 height 19
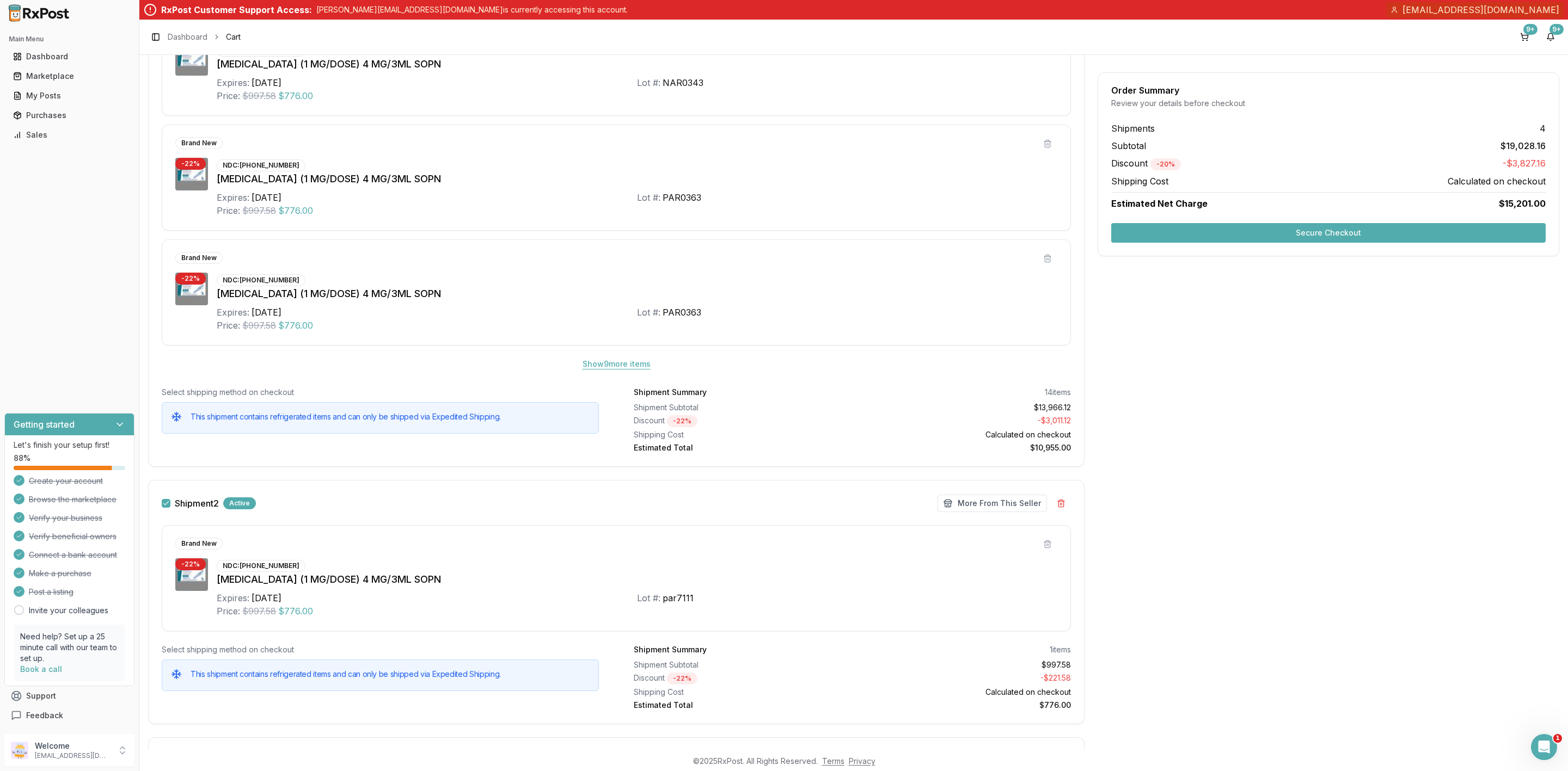
click at [611, 369] on button "Show 9 more item s" at bounding box center [617, 364] width 85 height 19
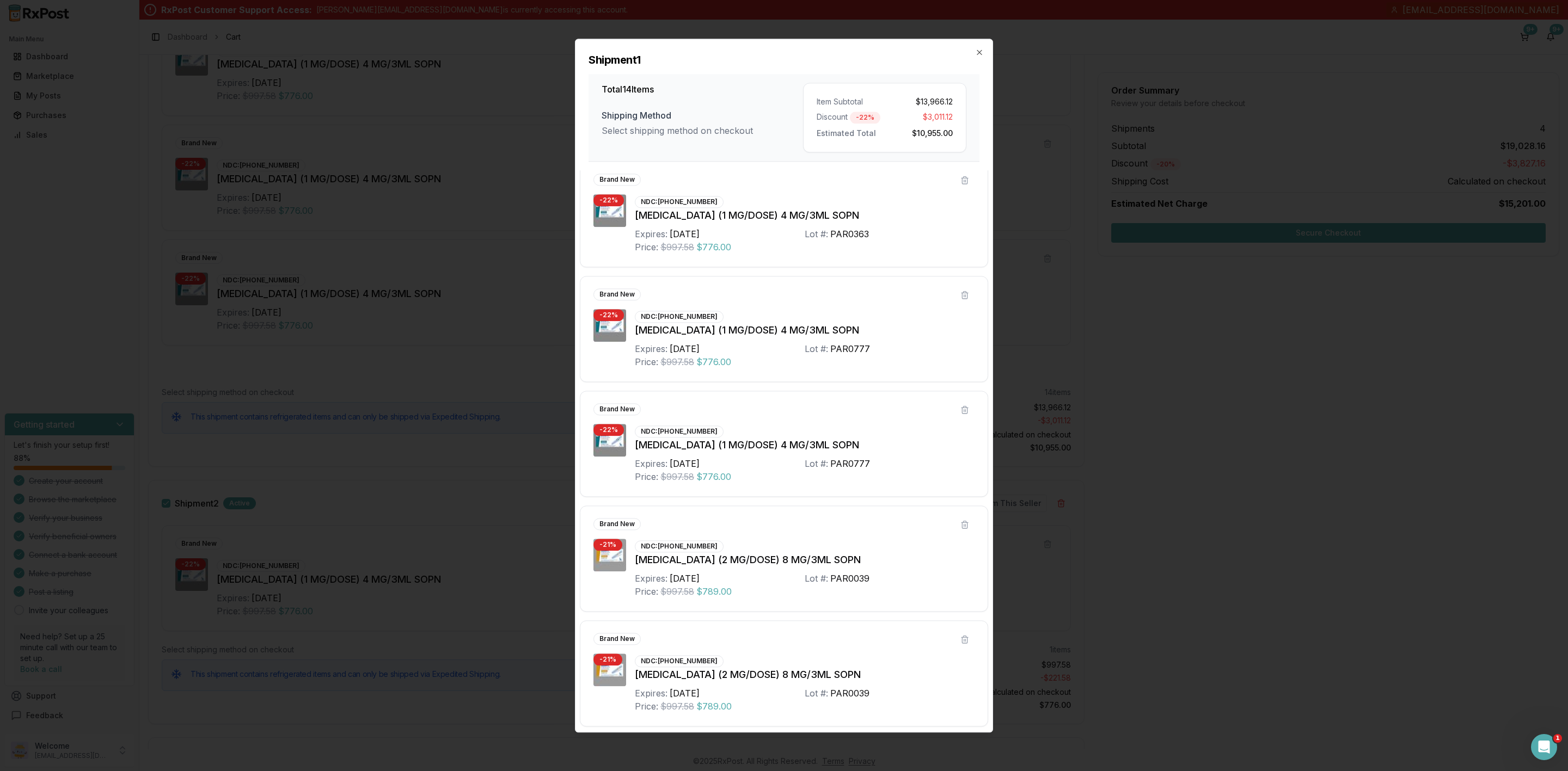
scroll to position [490, 0]
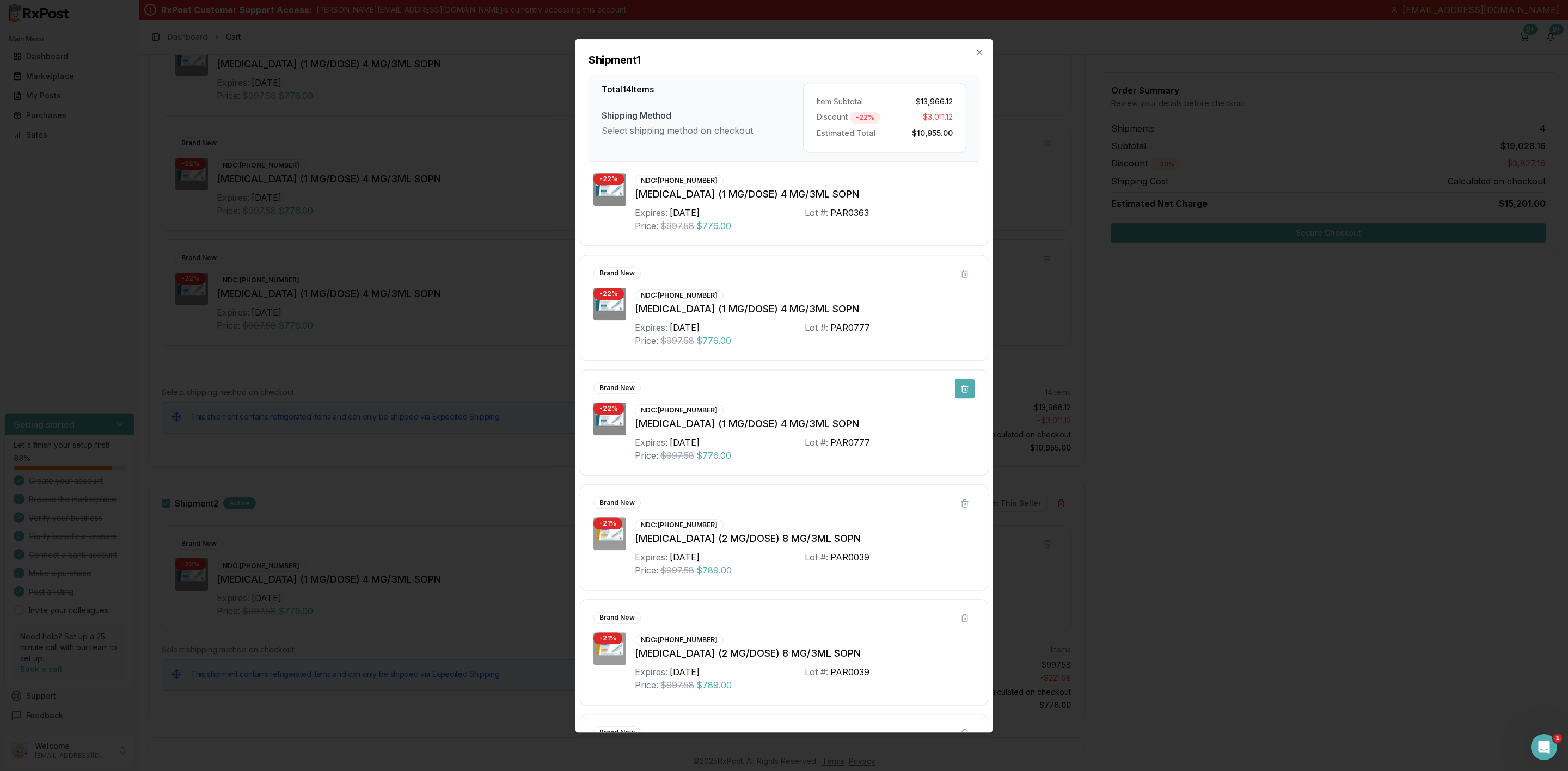
click at [959, 394] on button at bounding box center [965, 389] width 19 height 19
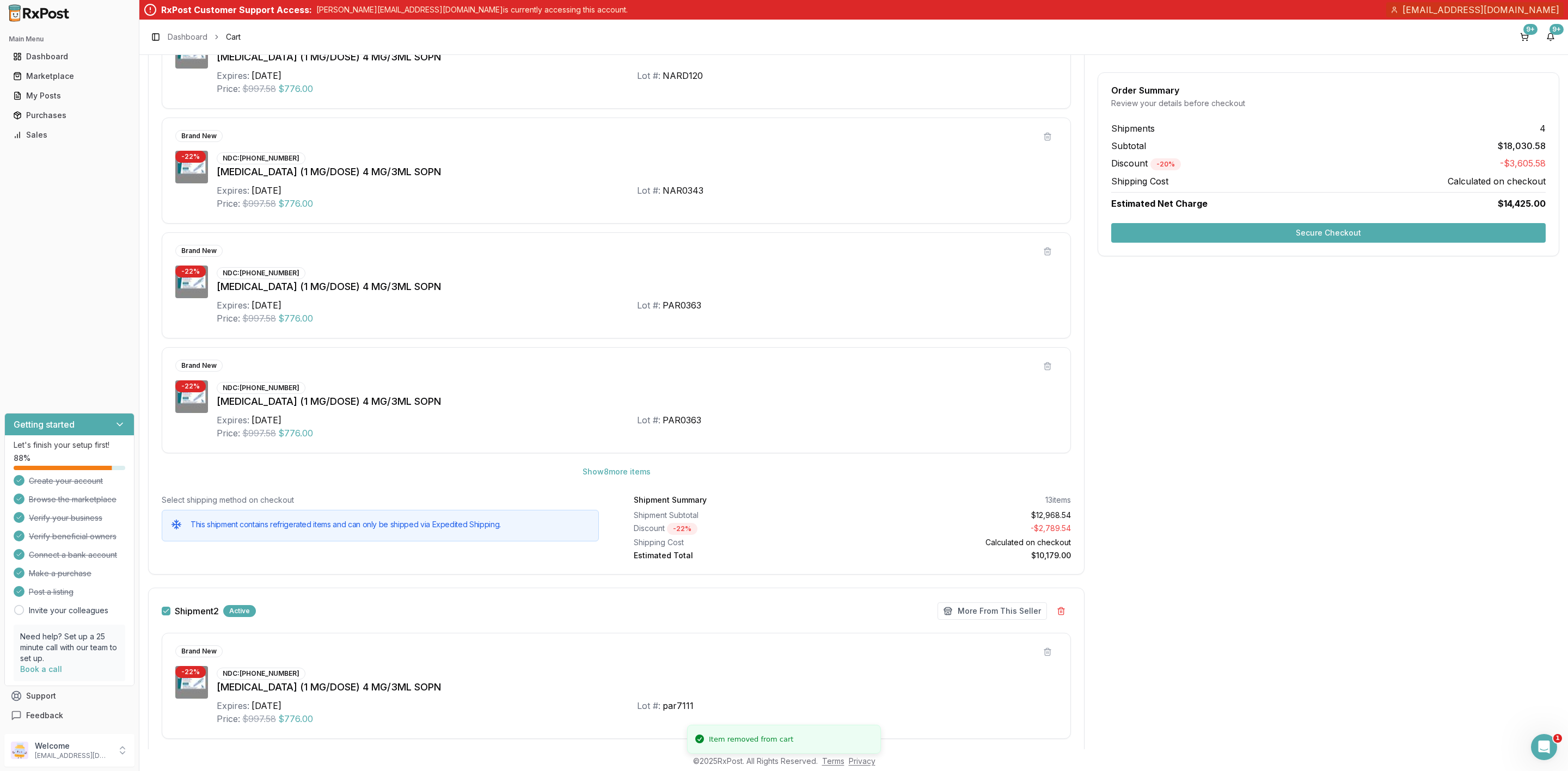
scroll to position [163, 0]
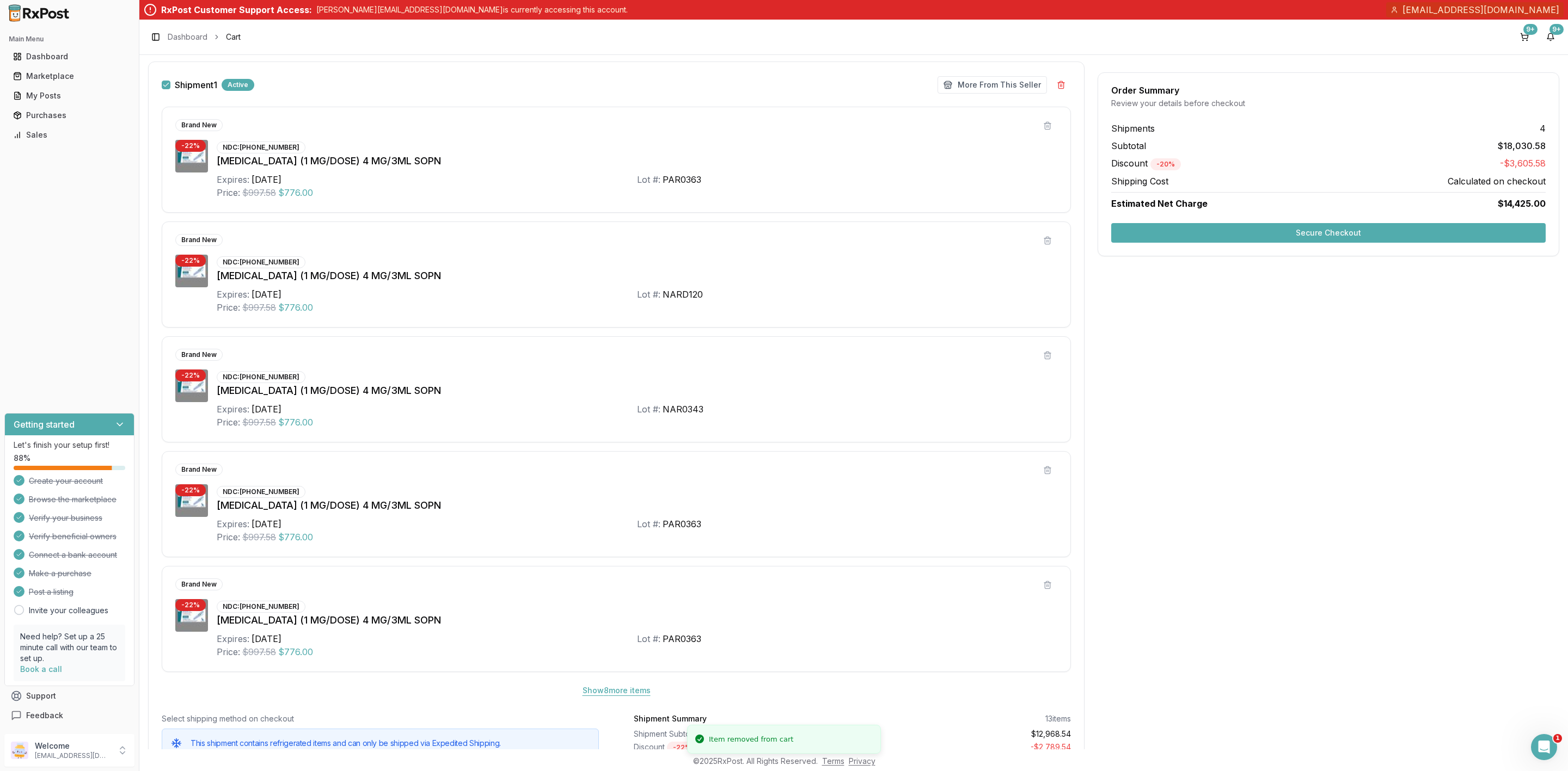
click at [637, 698] on button "Show 8 more item s" at bounding box center [617, 691] width 85 height 19
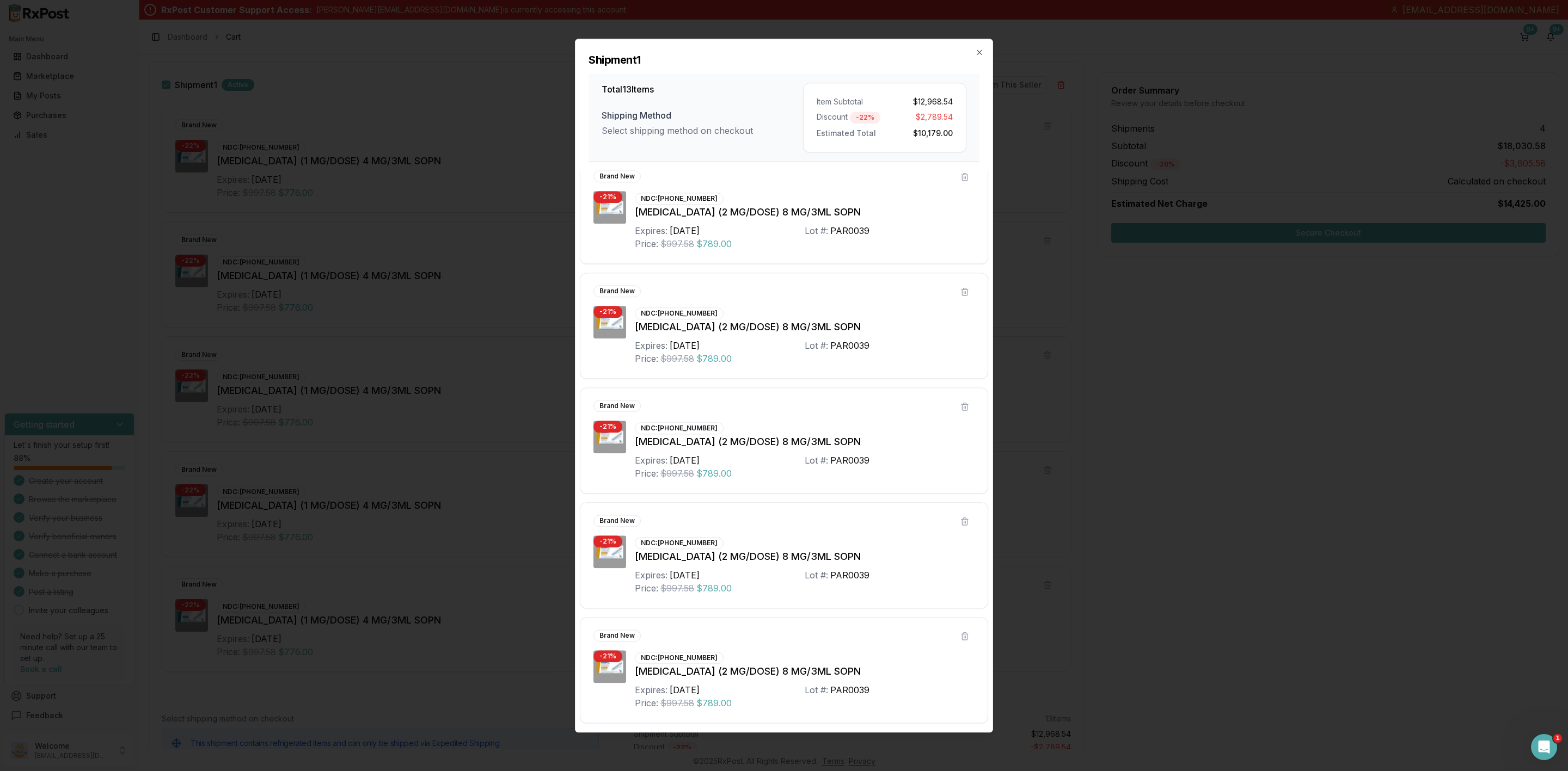
scroll to position [940, 0]
click at [955, 635] on button at bounding box center [965, 637] width 19 height 19
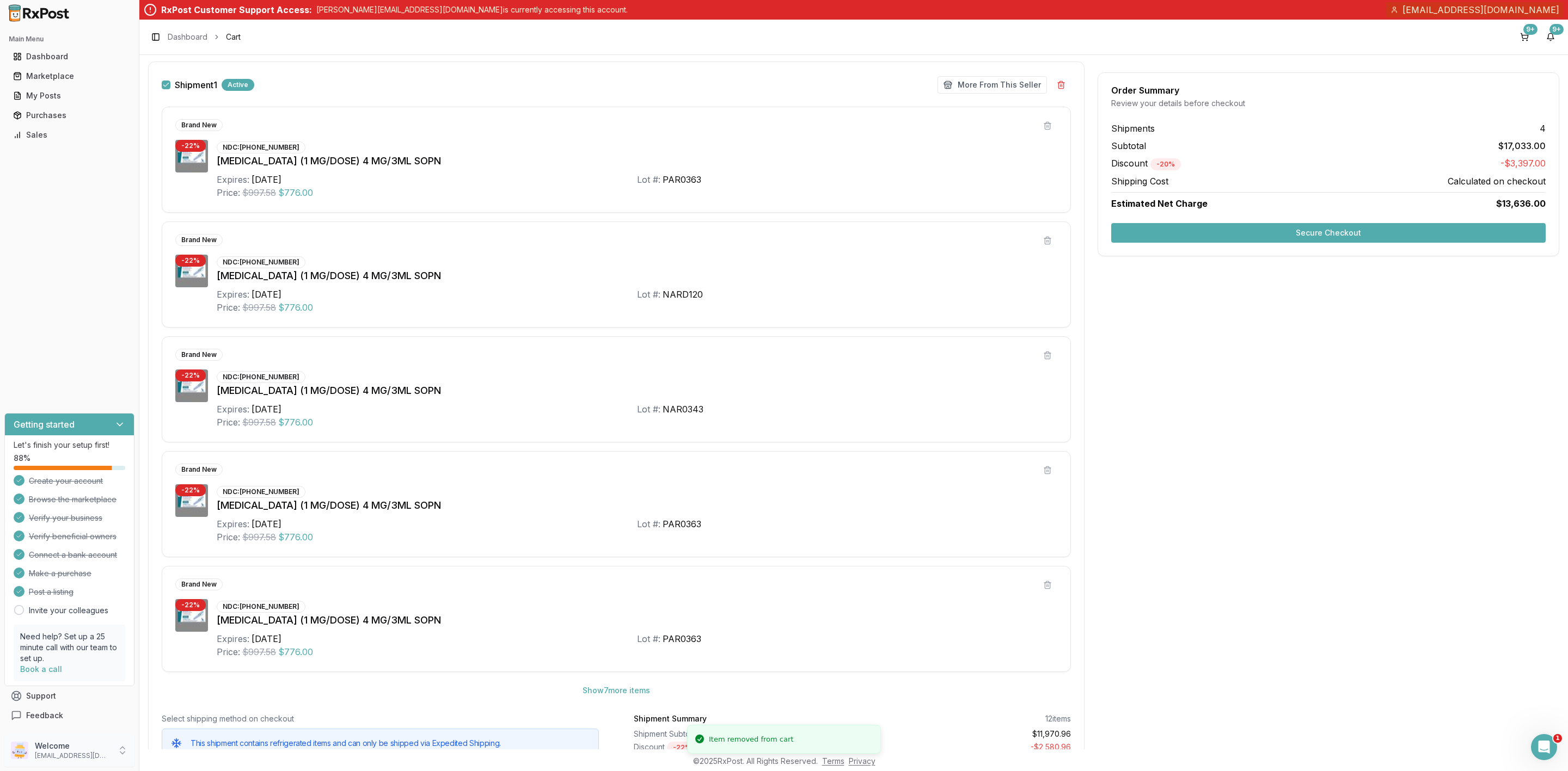
click at [103, 747] on p "Welcome" at bounding box center [72, 746] width 75 height 11
click at [182, 753] on span "Sign Out" at bounding box center [198, 753] width 103 height 11
